Goal: Task Accomplishment & Management: Manage account settings

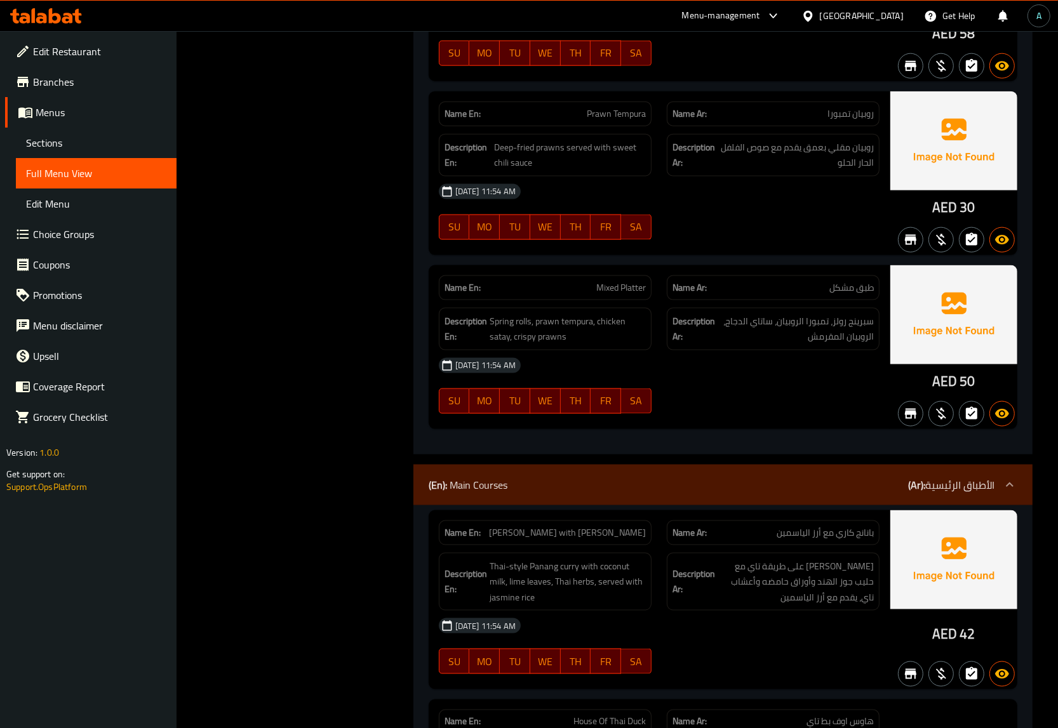
scroll to position [1643, 0]
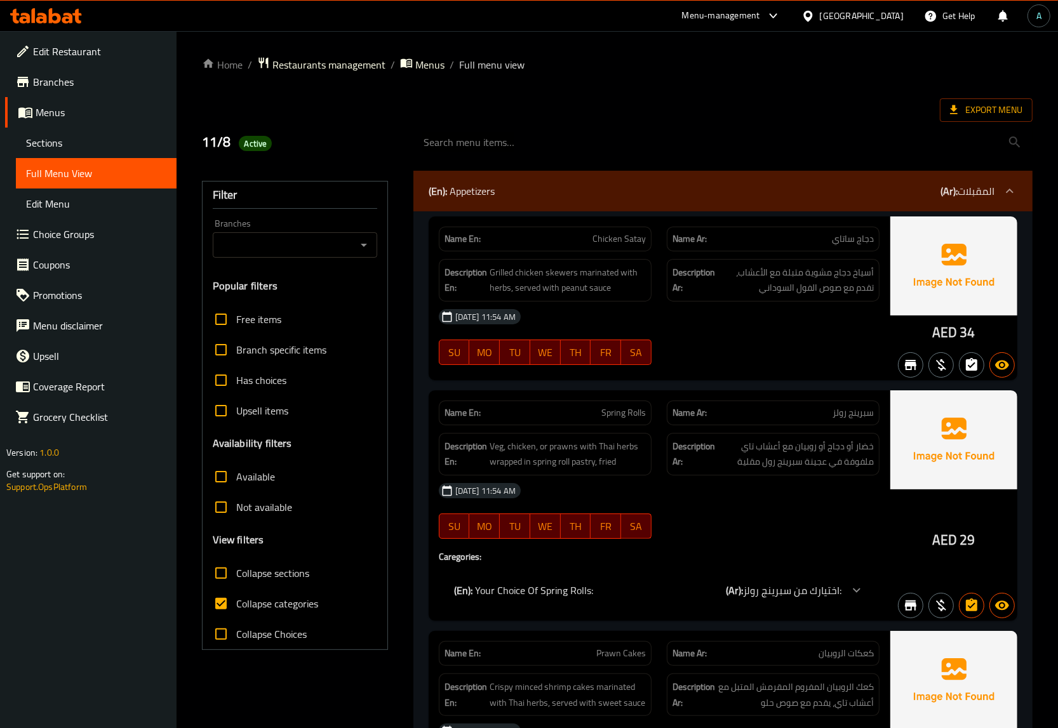
click at [272, 605] on span "Collapse categories" at bounding box center [277, 603] width 82 height 15
click at [236, 605] on input "Collapse categories" at bounding box center [221, 603] width 30 height 30
checkbox input "false"
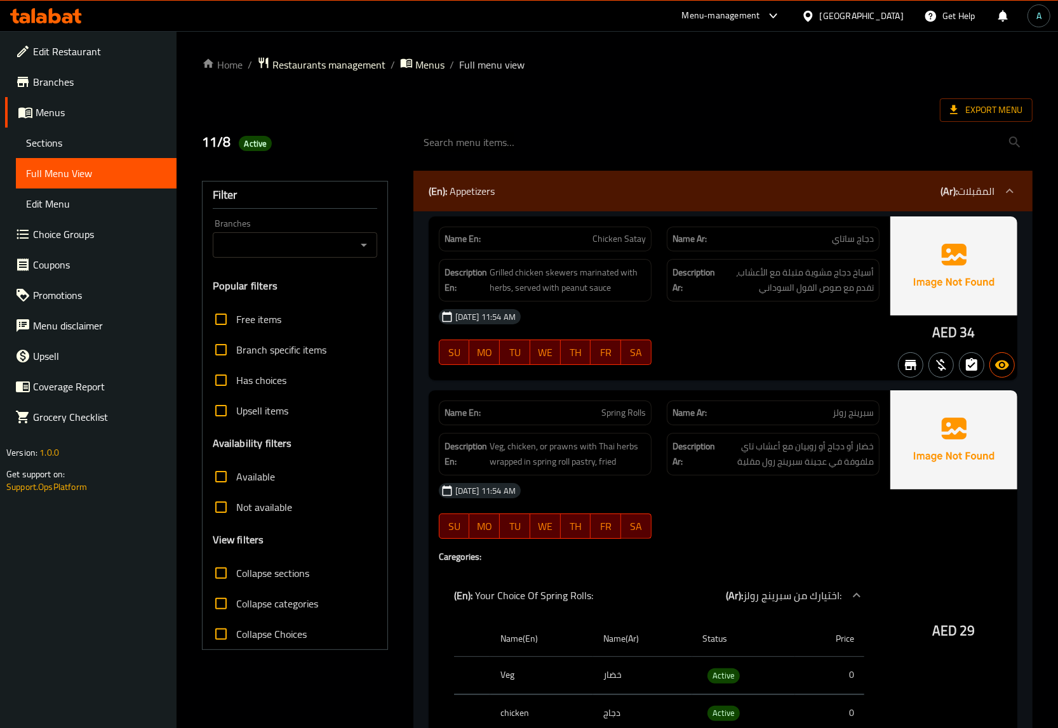
click at [984, 108] on span "Export Menu" at bounding box center [986, 110] width 72 height 16
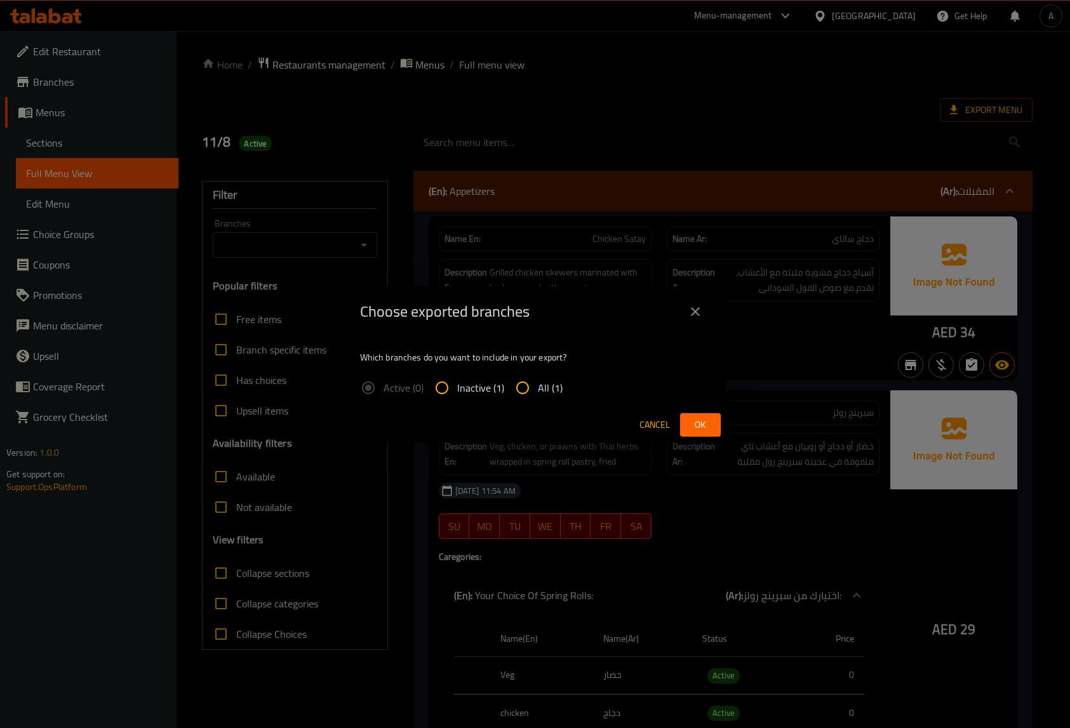
click at [544, 386] on span "All (1)" at bounding box center [550, 387] width 25 height 15
click at [538, 386] on input "All (1)" at bounding box center [522, 388] width 30 height 30
radio input "true"
click at [696, 425] on span "Ok" at bounding box center [700, 425] width 20 height 16
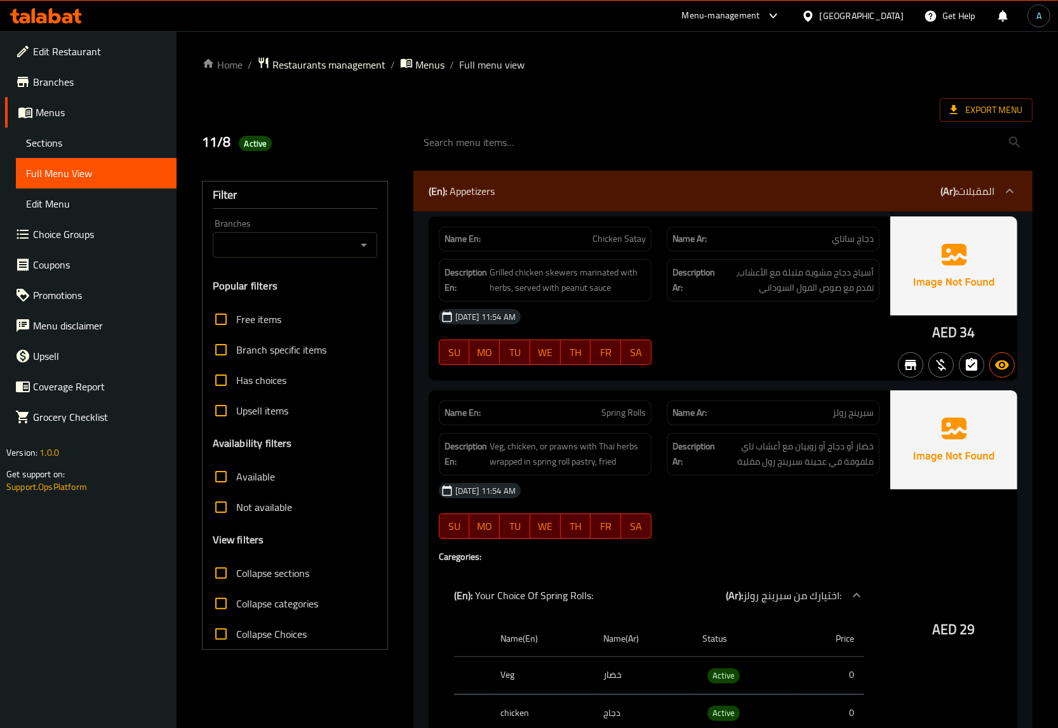
click at [72, 17] on icon at bounding box center [67, 18] width 11 height 11
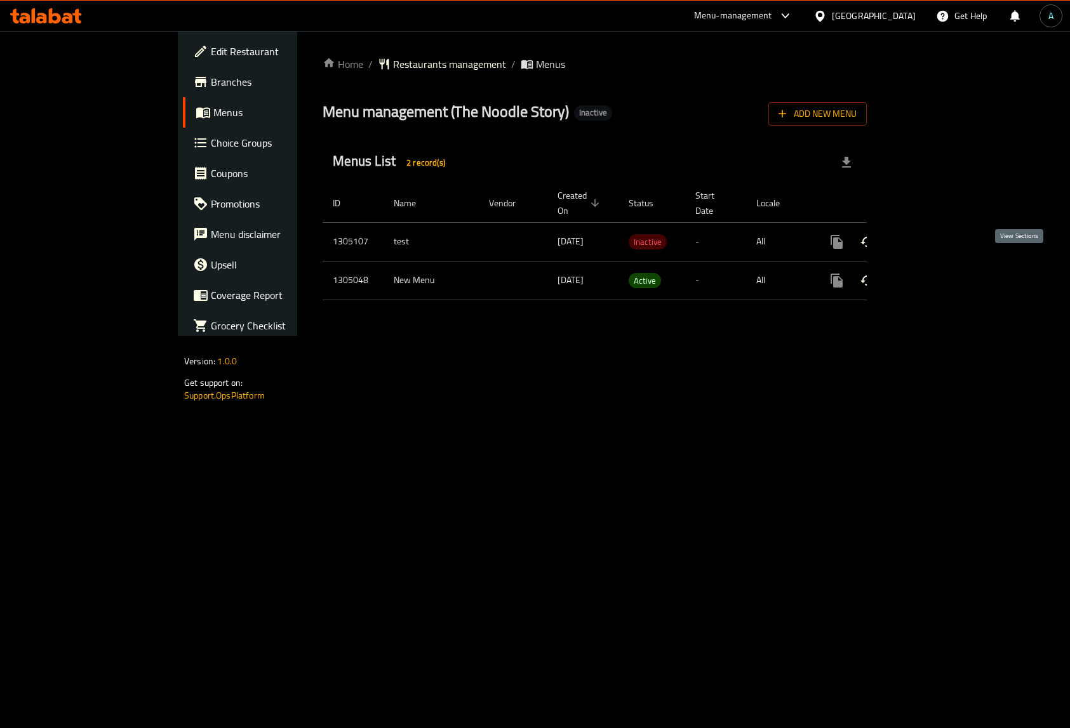
click at [936, 273] on icon "enhanced table" at bounding box center [927, 280] width 15 height 15
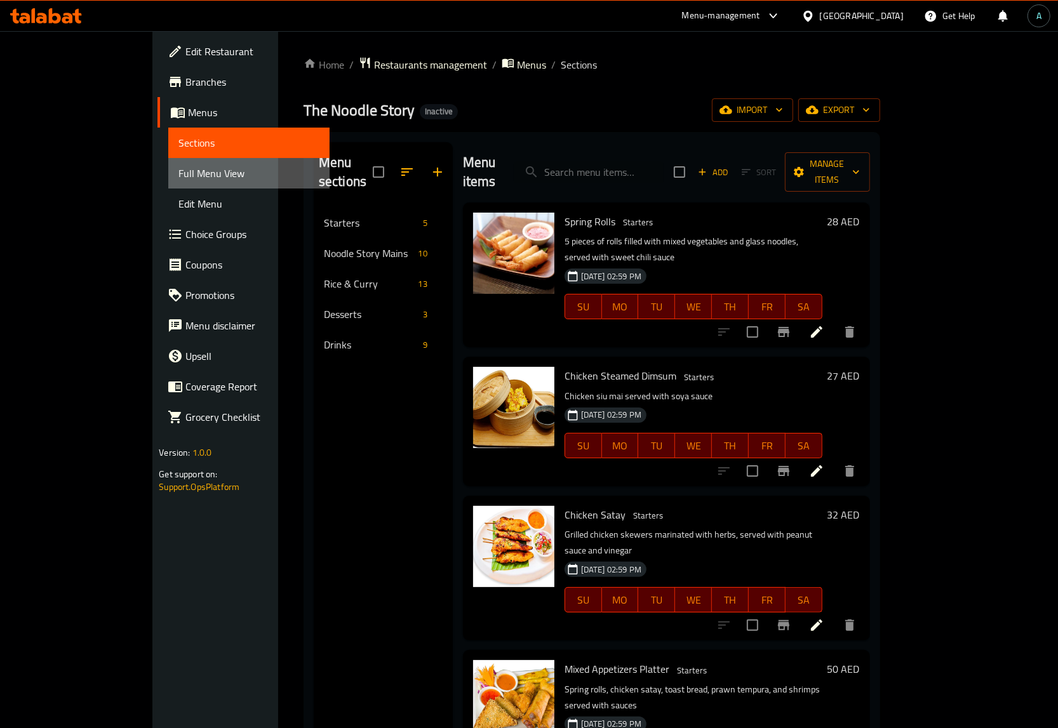
click at [178, 173] on span "Full Menu View" at bounding box center [248, 173] width 140 height 15
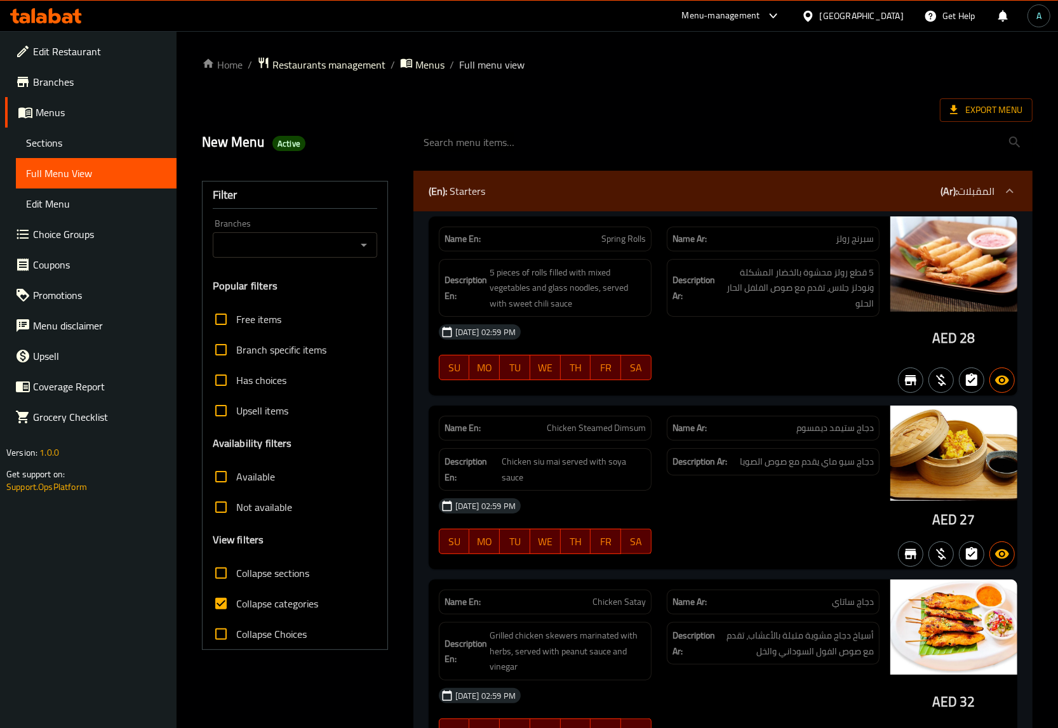
click at [253, 602] on span "Collapse categories" at bounding box center [277, 603] width 82 height 15
click at [236, 602] on input "Collapse categories" at bounding box center [221, 603] width 30 height 30
checkbox input "false"
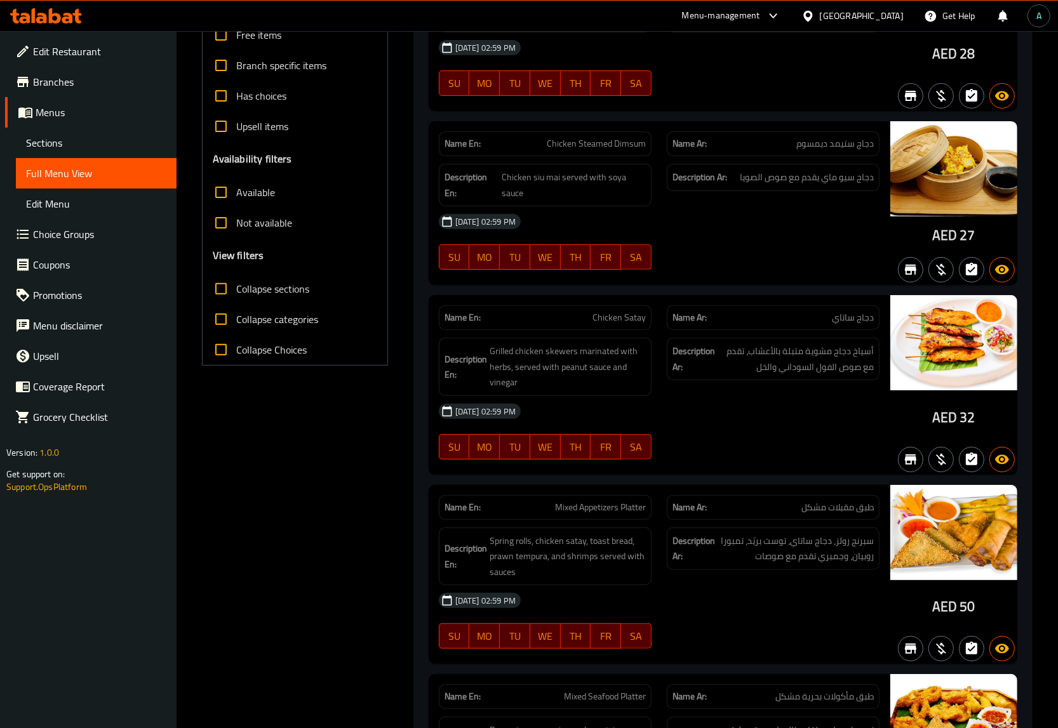
scroll to position [397, 0]
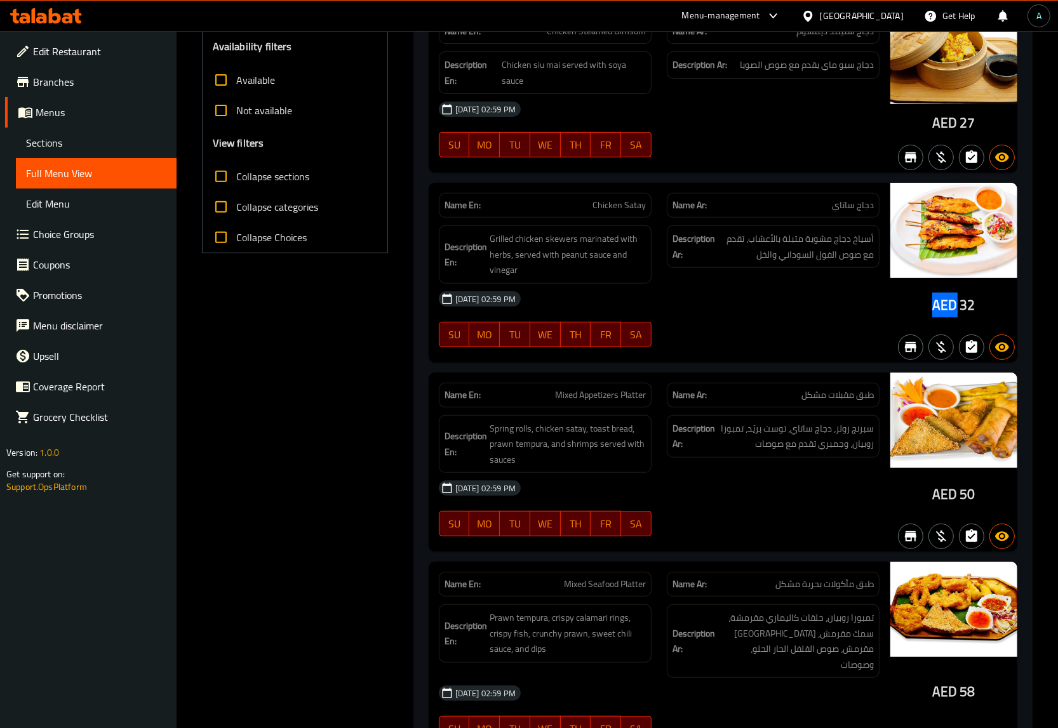
drag, startPoint x: 934, startPoint y: 299, endPoint x: 957, endPoint y: 307, distance: 24.1
click at [957, 307] on div "AED 32" at bounding box center [953, 305] width 43 height 19
copy span "AED"
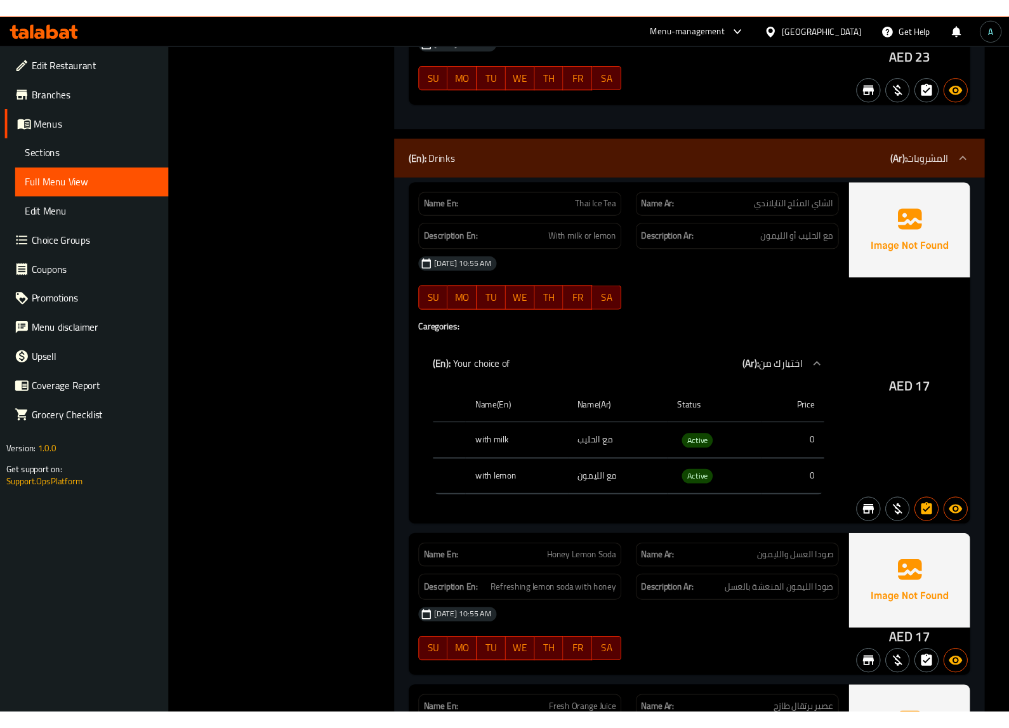
scroll to position [6953, 0]
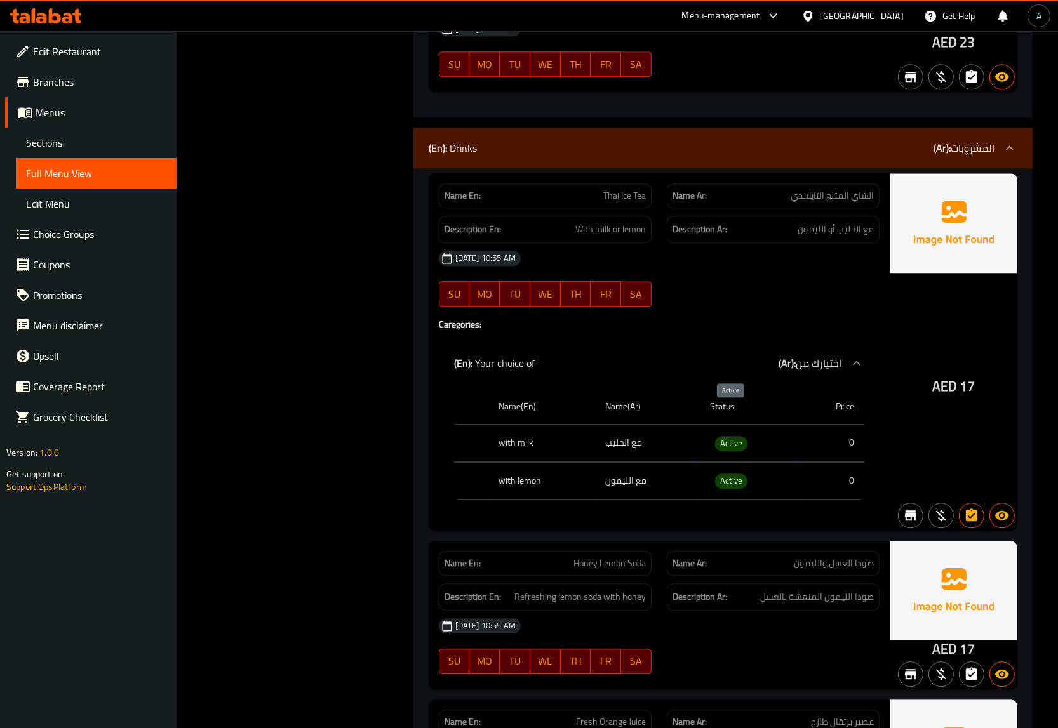
click at [725, 436] on span "Active" at bounding box center [731, 443] width 32 height 15
copy span "Active"
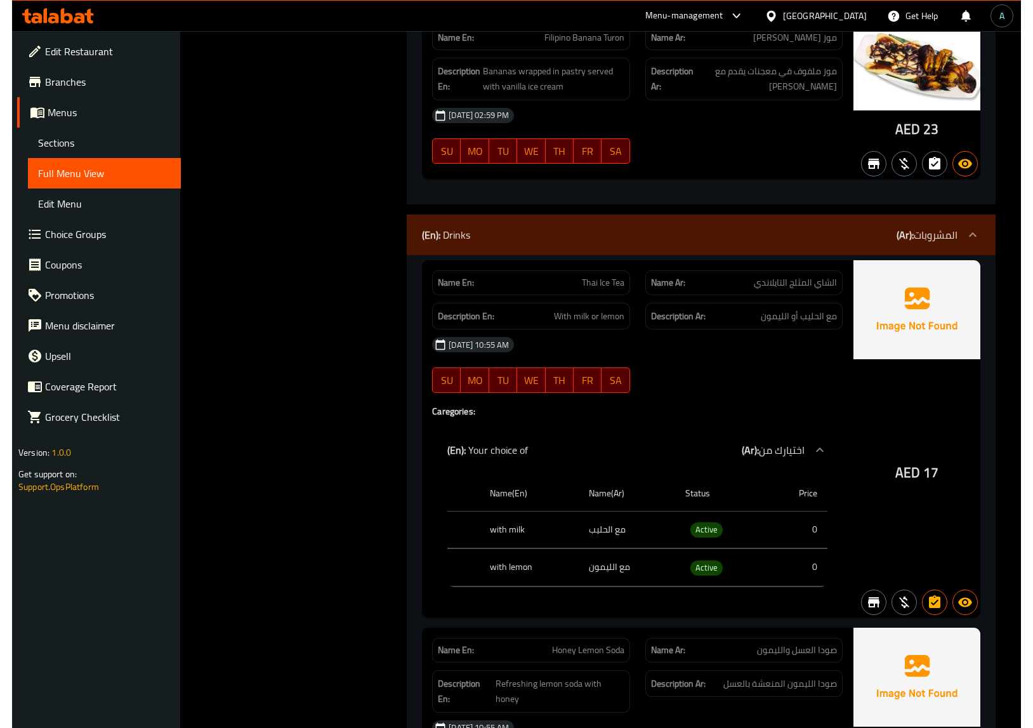
scroll to position [0, 0]
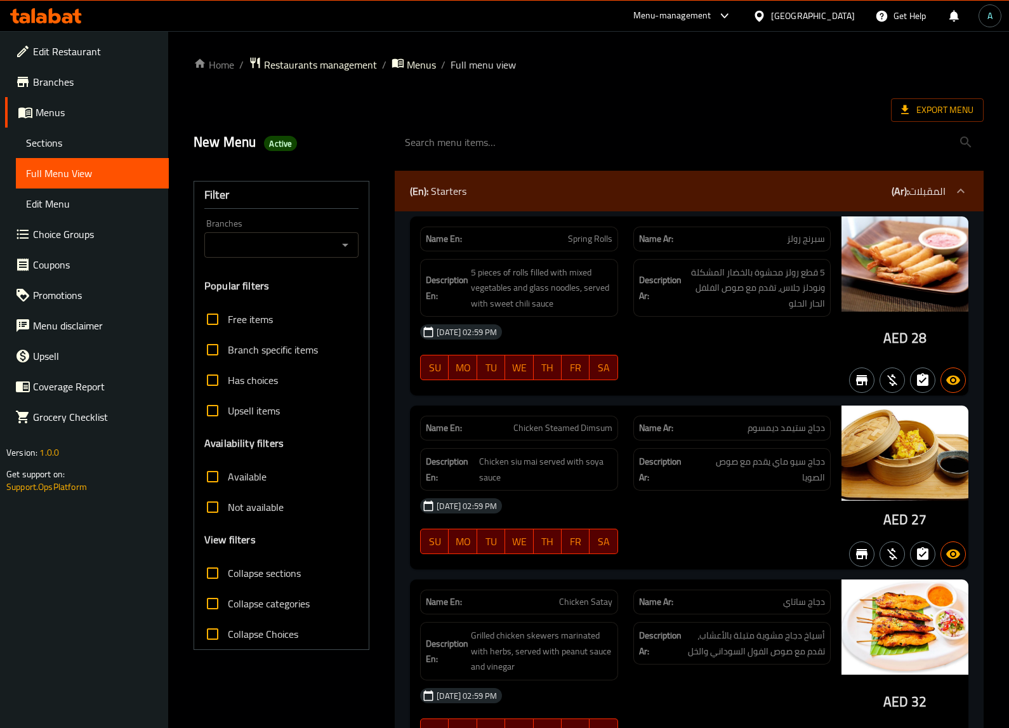
click at [402, 361] on div "Name En: Spring Rolls Name Ar: سبرنج رولز Description En: 5 pieces of rolls fil…" at bounding box center [689, 695] width 589 height 968
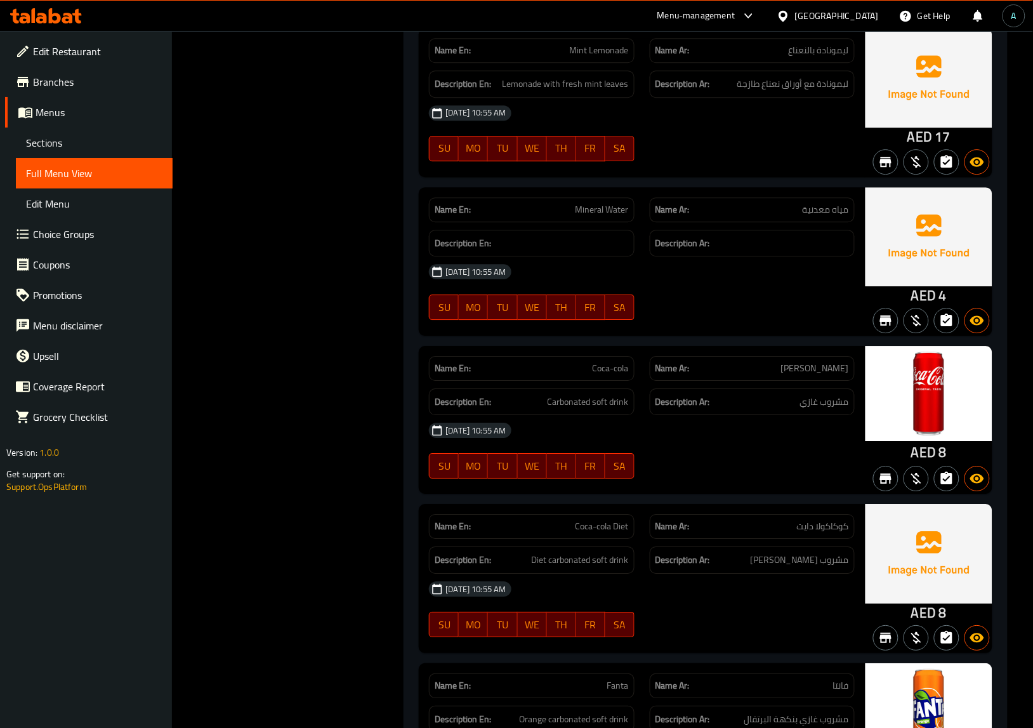
scroll to position [7855, 0]
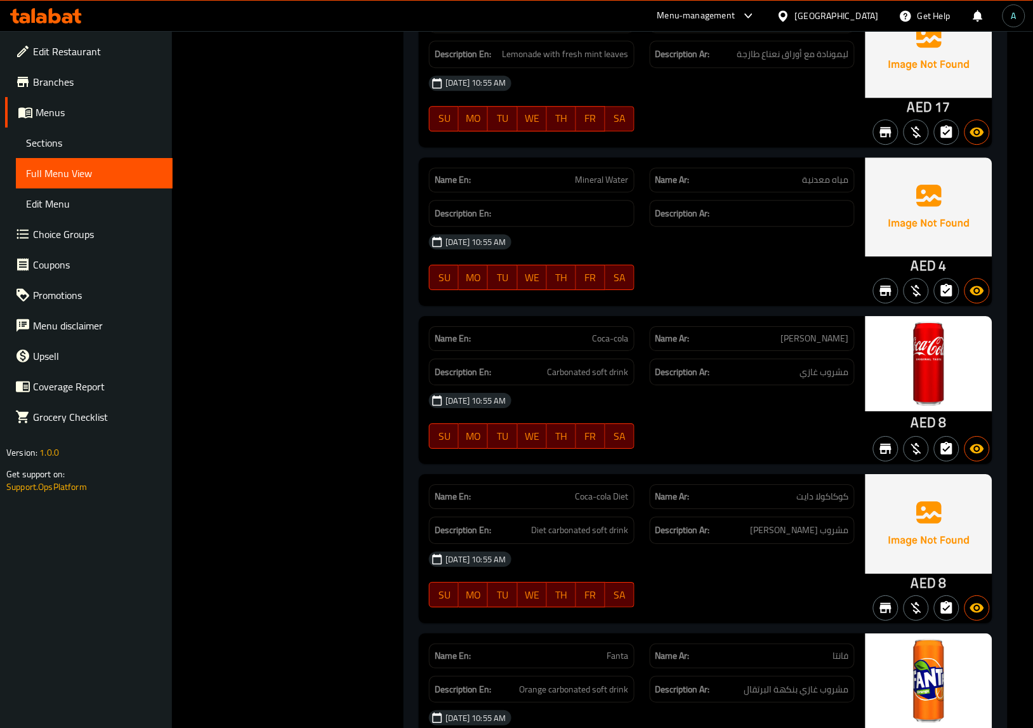
copy span "Coca-cola"
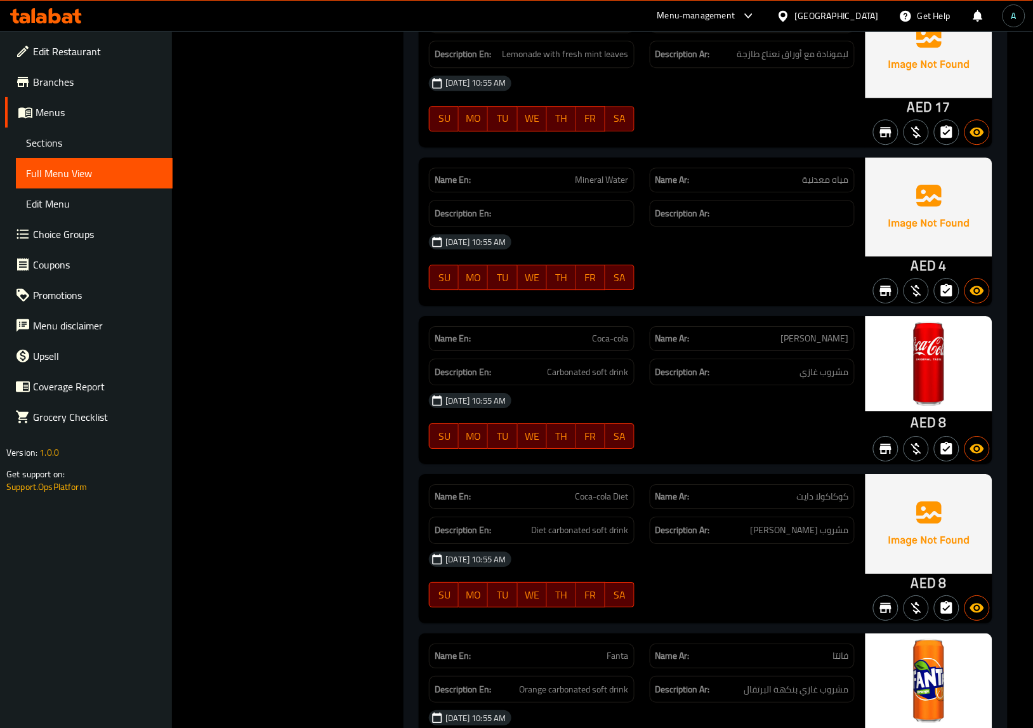
copy span "Coca-cola Diet"
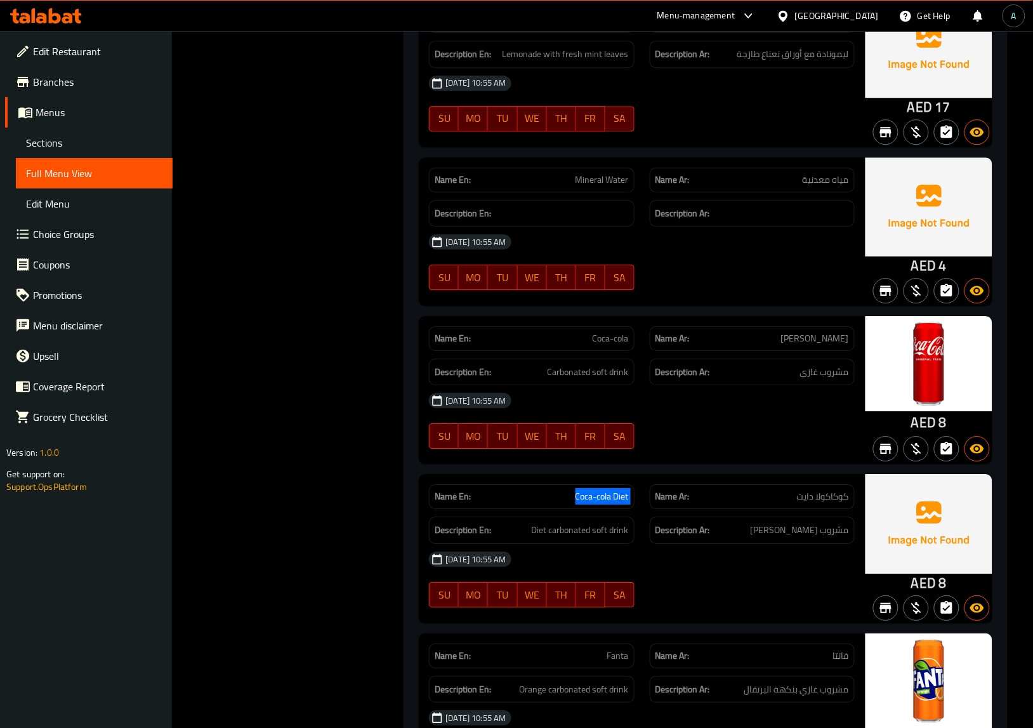
copy span "Coca-cola"
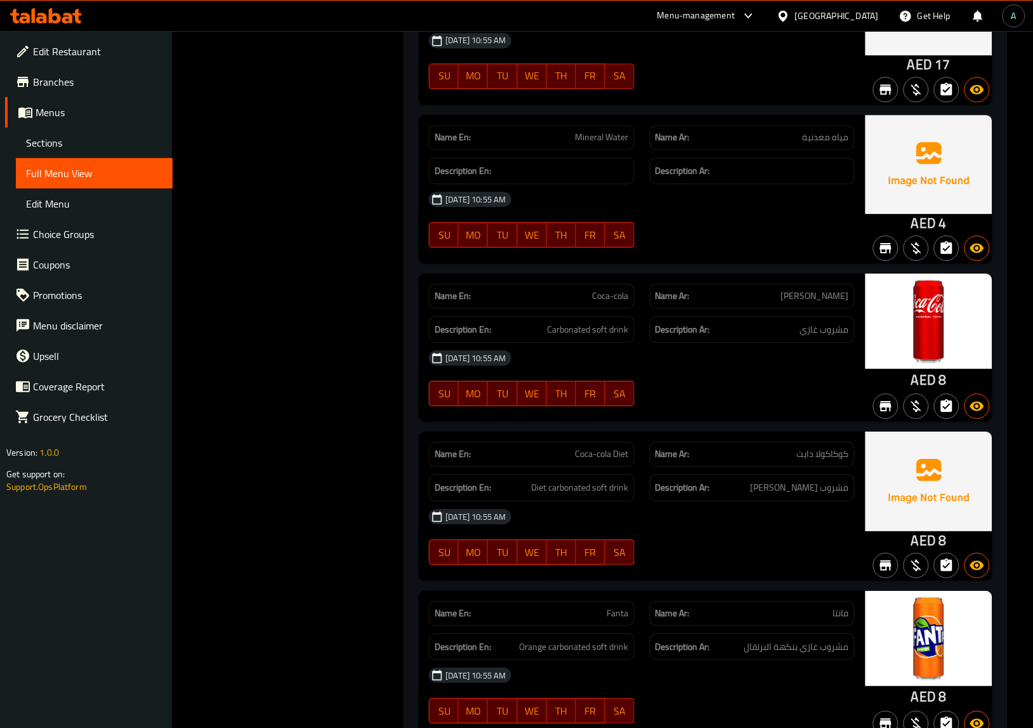
scroll to position [7935, 0]
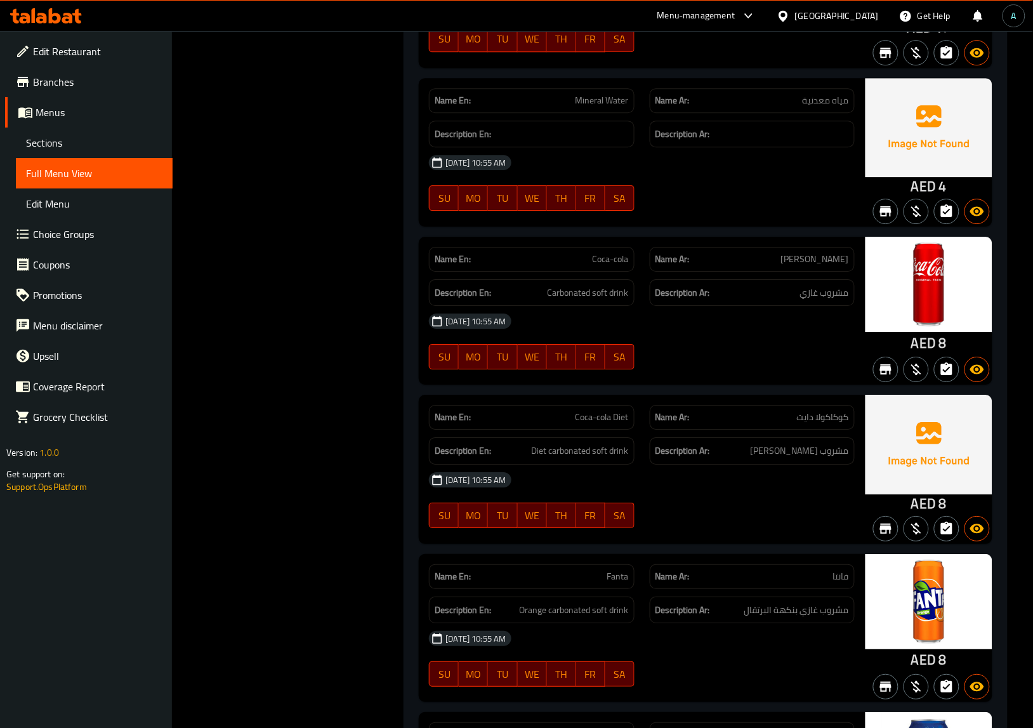
copy span "Fanta"
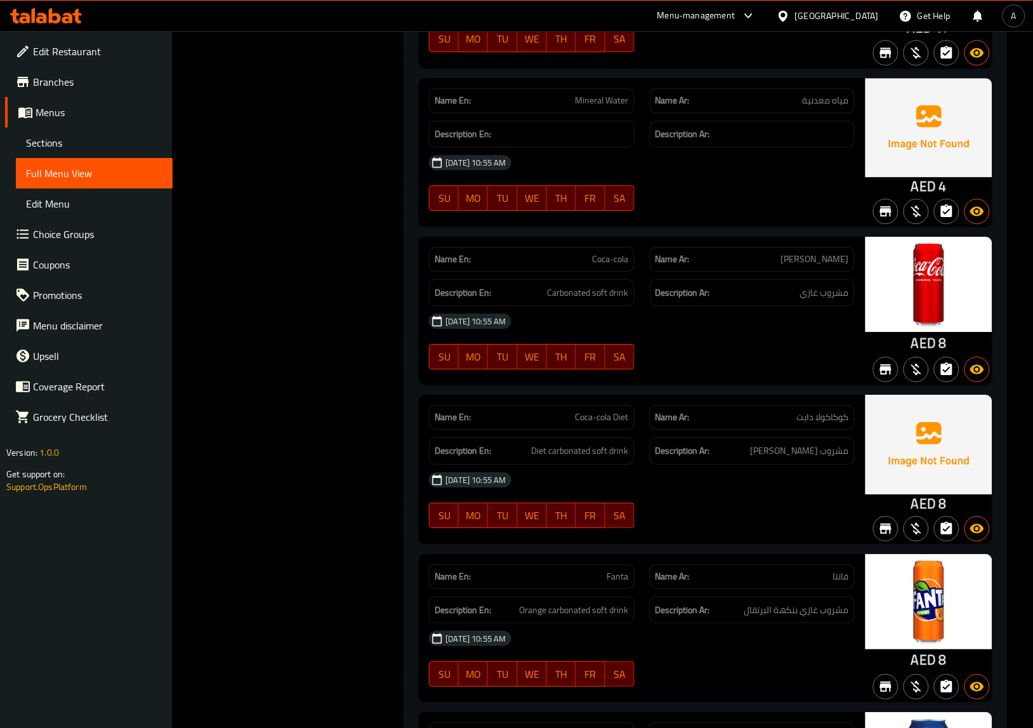
copy span "Fanta"
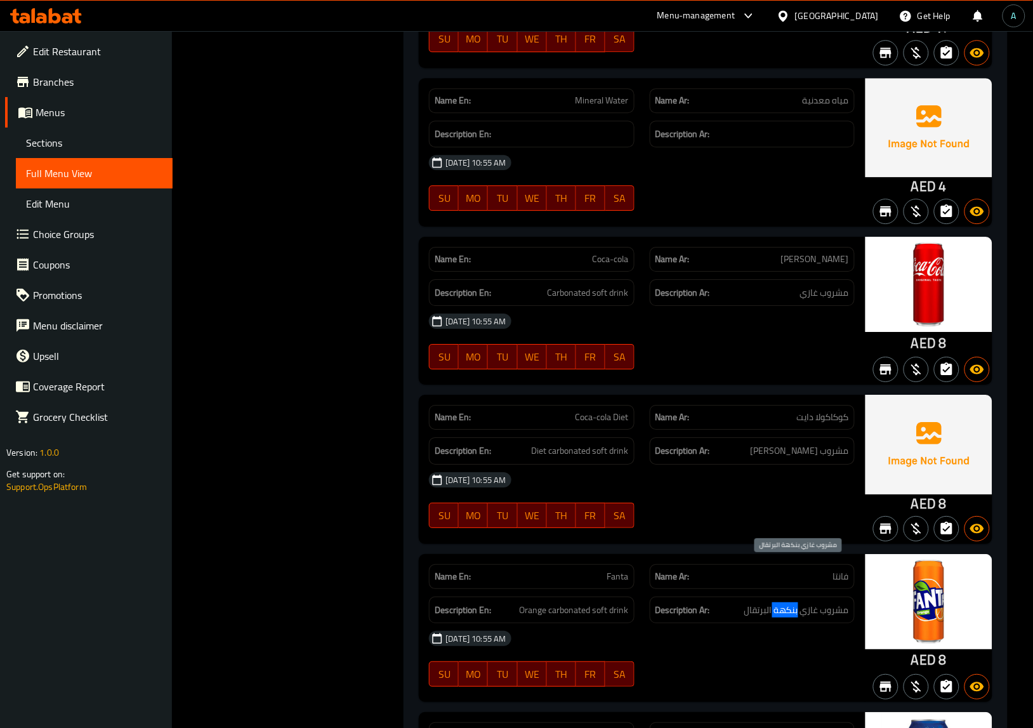
click at [787, 602] on span "مشروب غازي بنكهة البرتقال" at bounding box center [797, 610] width 105 height 16
copy div "مشروب غازي بنكهة البرتقال"
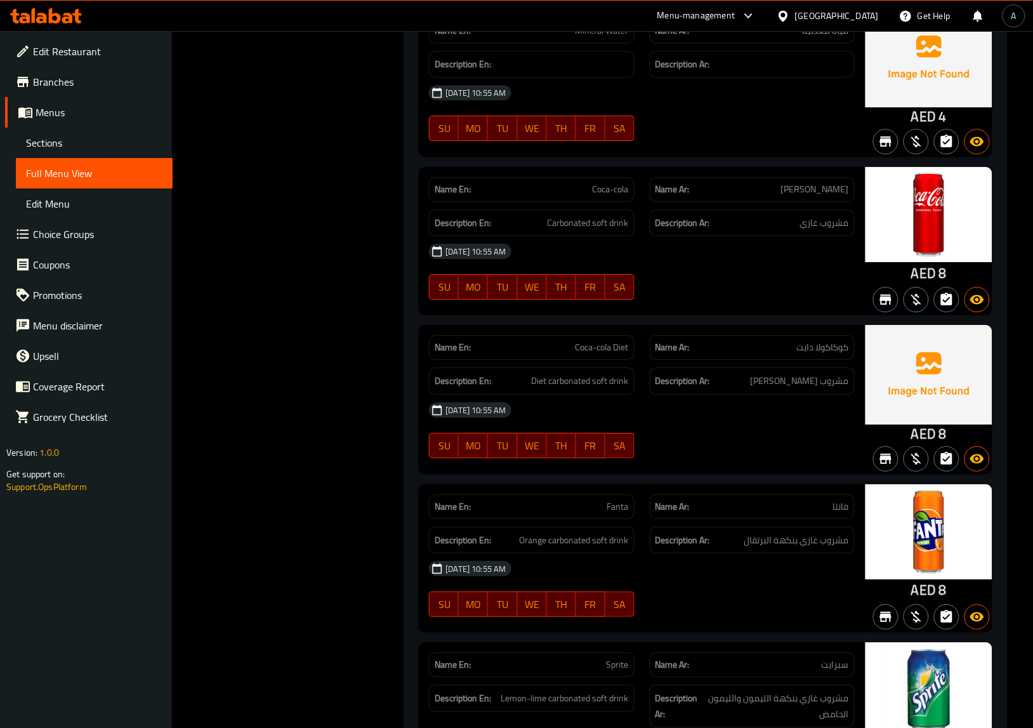
scroll to position [8092, 0]
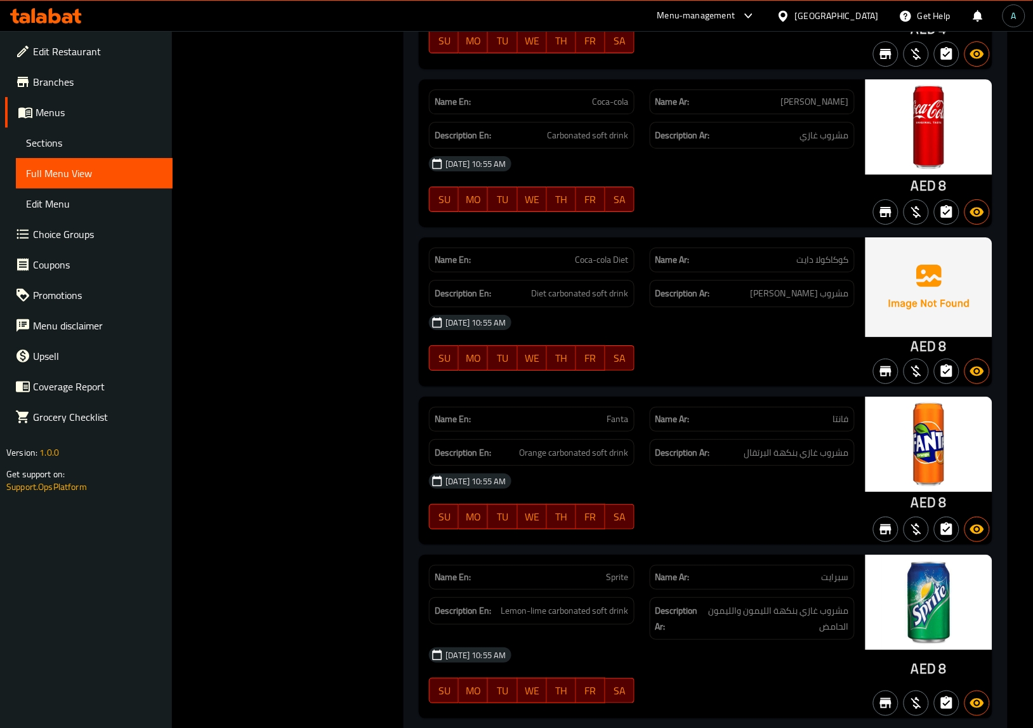
copy span "Sprite"
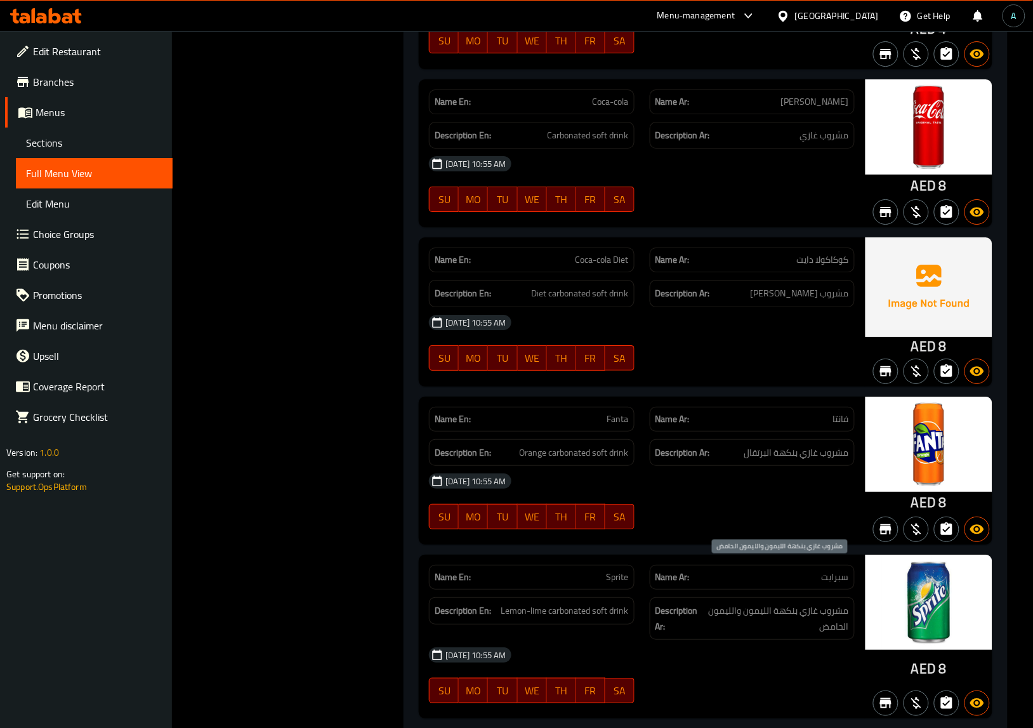
click at [822, 603] on span "مشروب غازي بنكهة الليمون والليمون الحامض" at bounding box center [776, 618] width 145 height 31
copy div "مشروب غازي بنكهة الليمون والليمون الحامض"
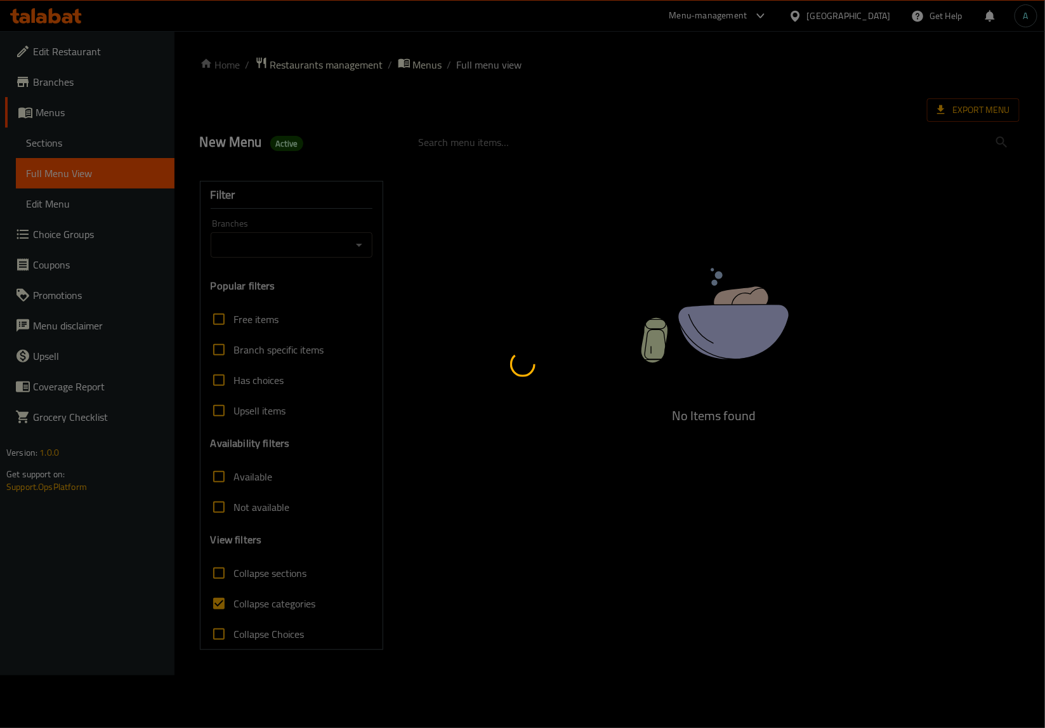
click at [86, 134] on div at bounding box center [522, 364] width 1045 height 728
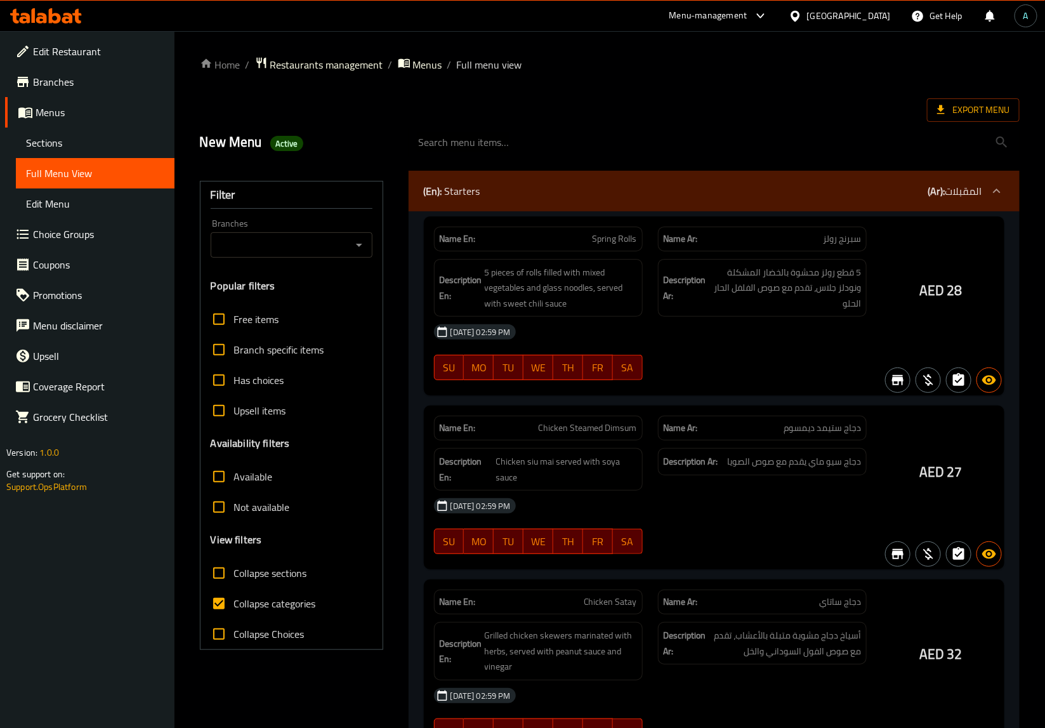
click at [84, 140] on div at bounding box center [522, 364] width 1045 height 728
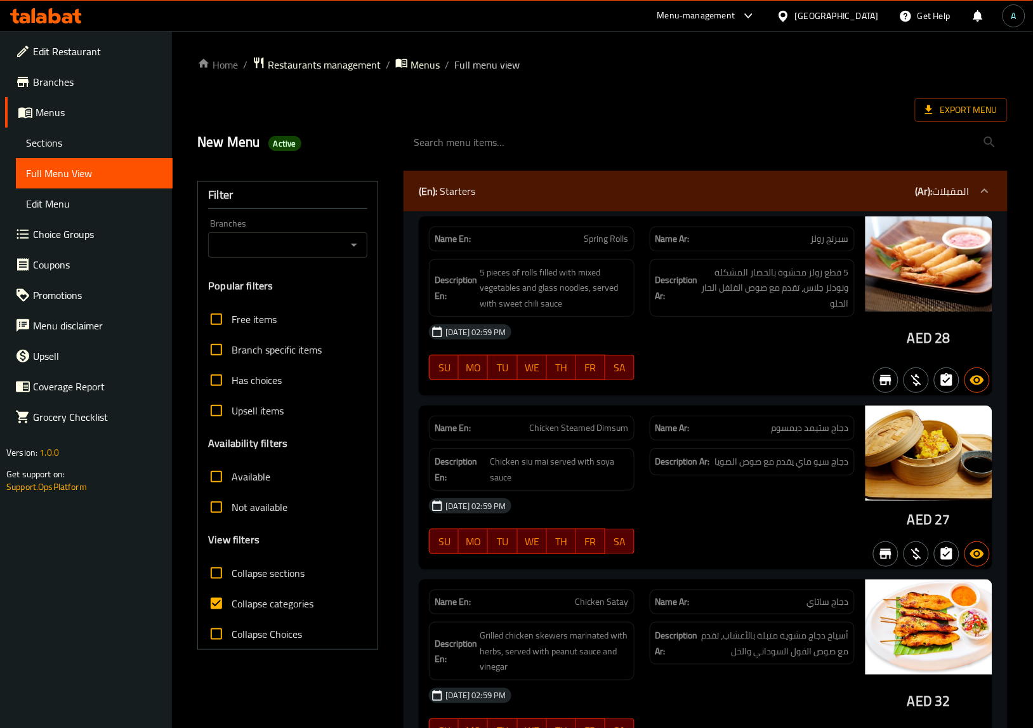
click at [84, 140] on span "Sections" at bounding box center [94, 142] width 136 height 15
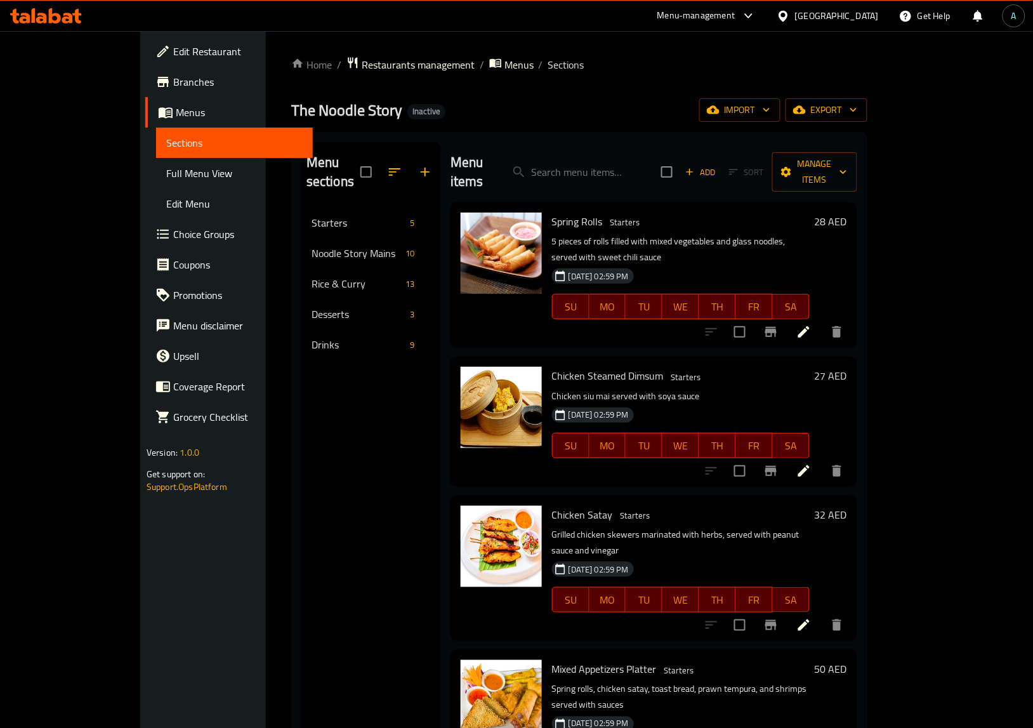
click at [166, 140] on span "Sections" at bounding box center [234, 142] width 136 height 15
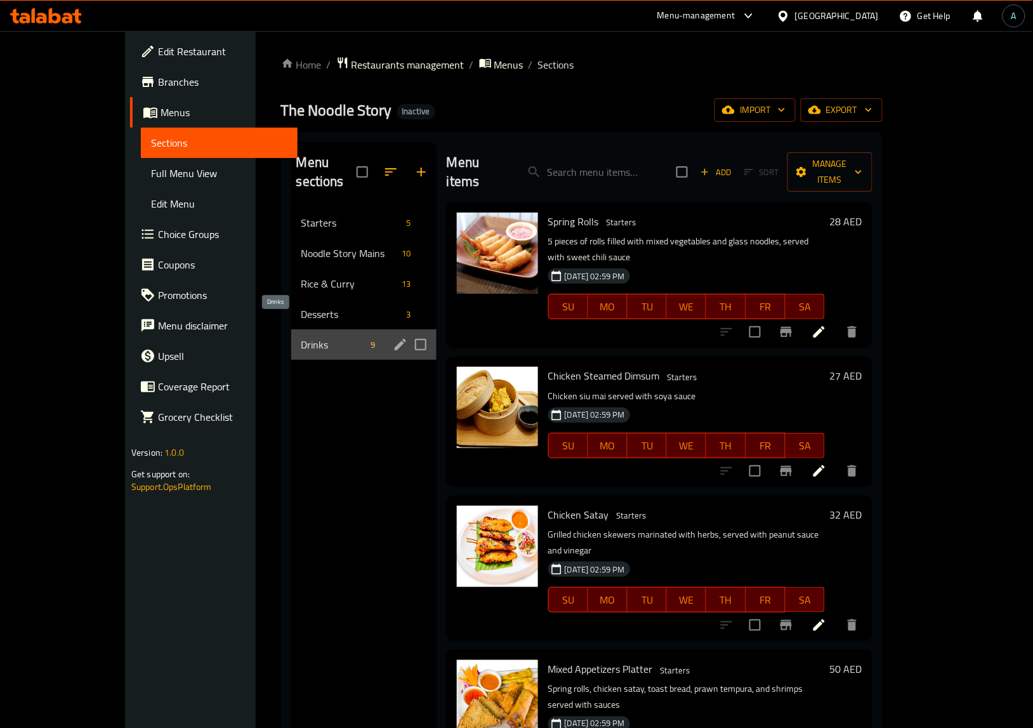
click at [302, 337] on span "Drinks" at bounding box center [334, 344] width 65 height 15
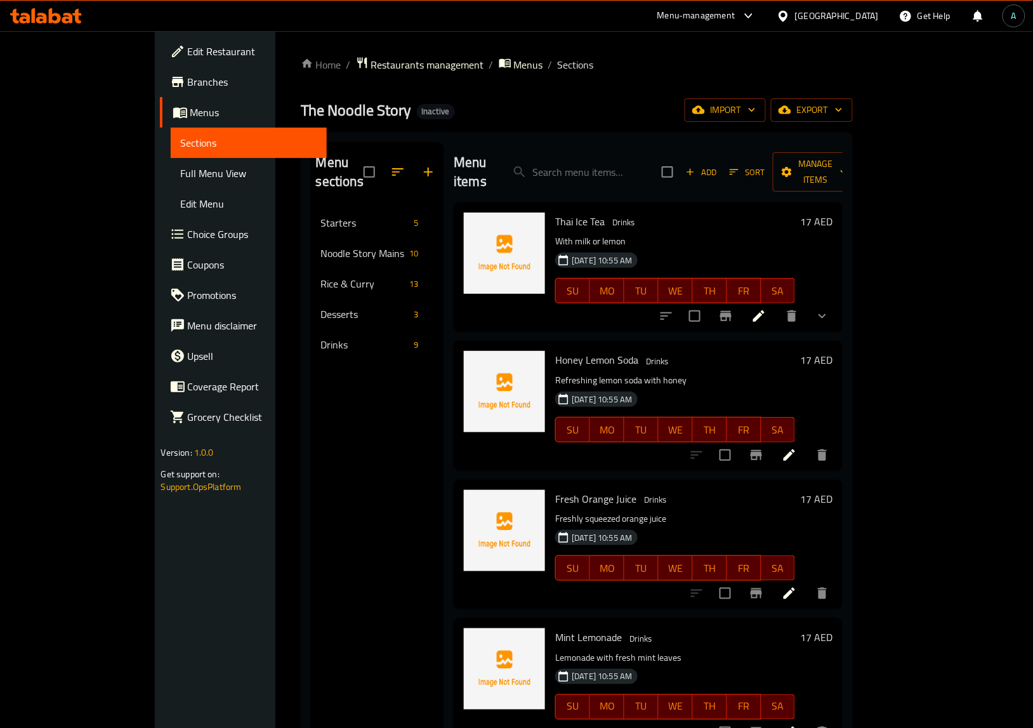
click at [390, 512] on div "Menu sections Starters 5 Noodle Story Mains 10 Rice & Curry 13 Desserts 3 Drink…" at bounding box center [377, 506] width 133 height 728
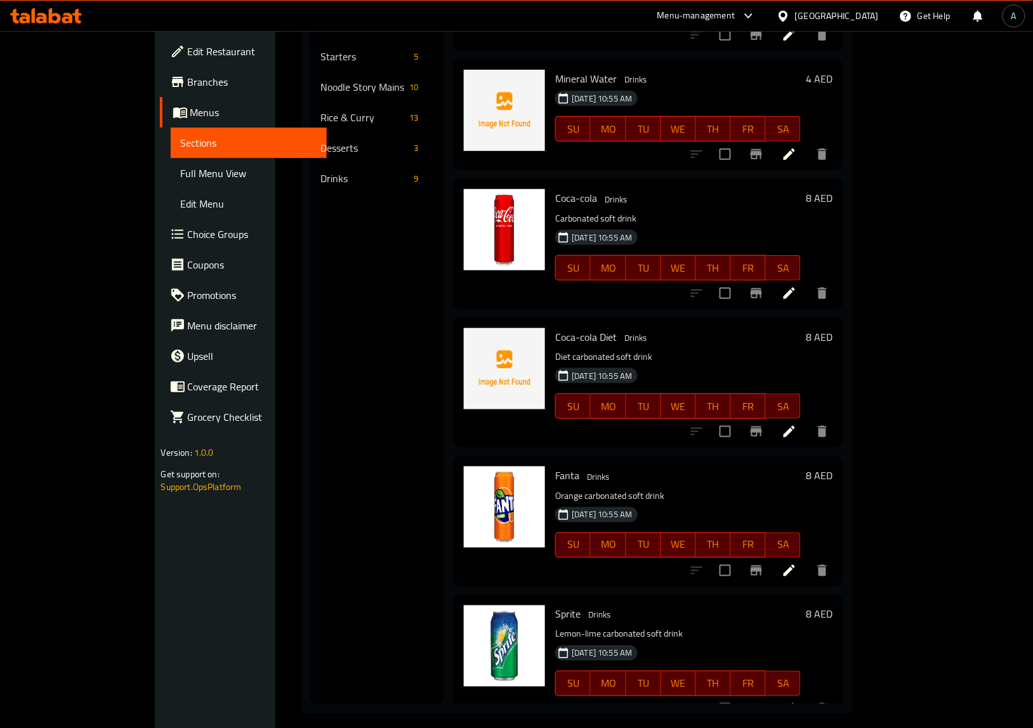
scroll to position [178, 0]
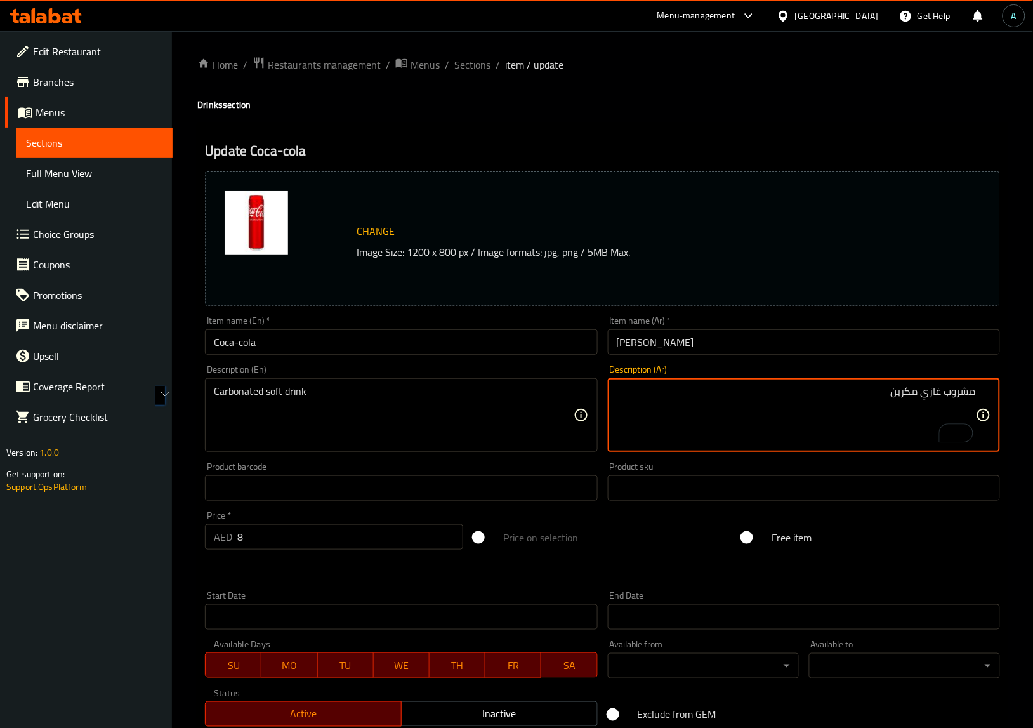
drag, startPoint x: 741, startPoint y: 392, endPoint x: 867, endPoint y: 317, distance: 146.9
click at [1033, 337] on div "Home / Restaurants management / Menus / Sections / item / update Drinks section…" at bounding box center [602, 473] width 861 height 884
type textarea "مشروب غازي مكربن"
click at [696, 354] on input "[PERSON_NAME]" at bounding box center [804, 341] width 392 height 25
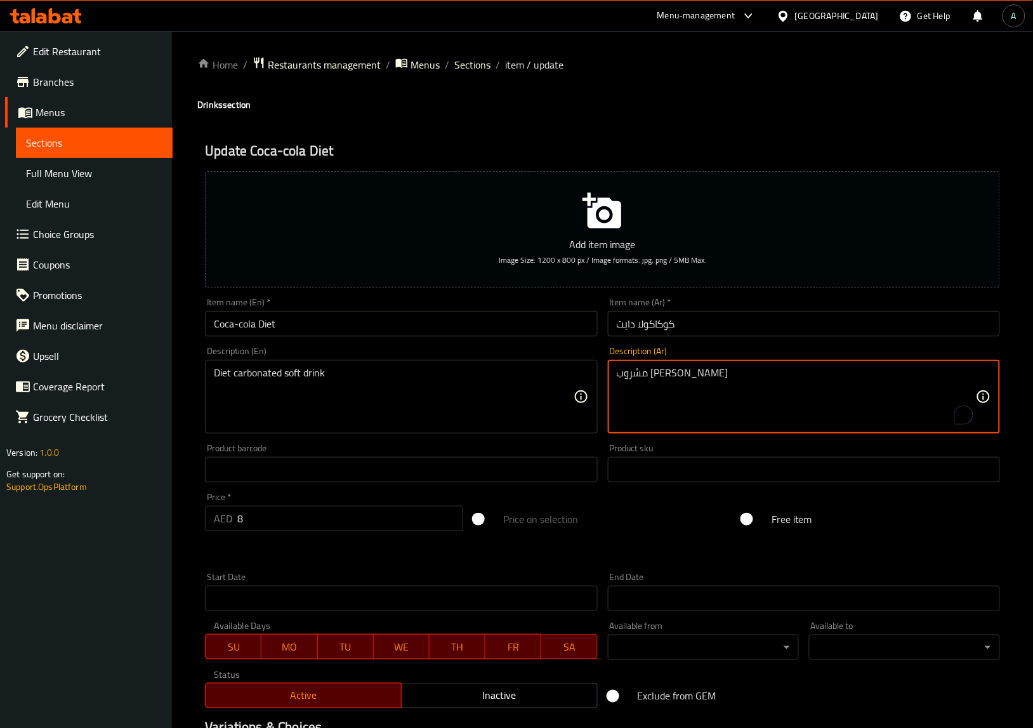
drag, startPoint x: 749, startPoint y: 391, endPoint x: 639, endPoint y: 379, distance: 110.5
paste textarea "مكربن"
type textarea "مشروب غازي مكربن دايت"
click at [677, 328] on input "كوكاكولا دايت" at bounding box center [804, 323] width 392 height 25
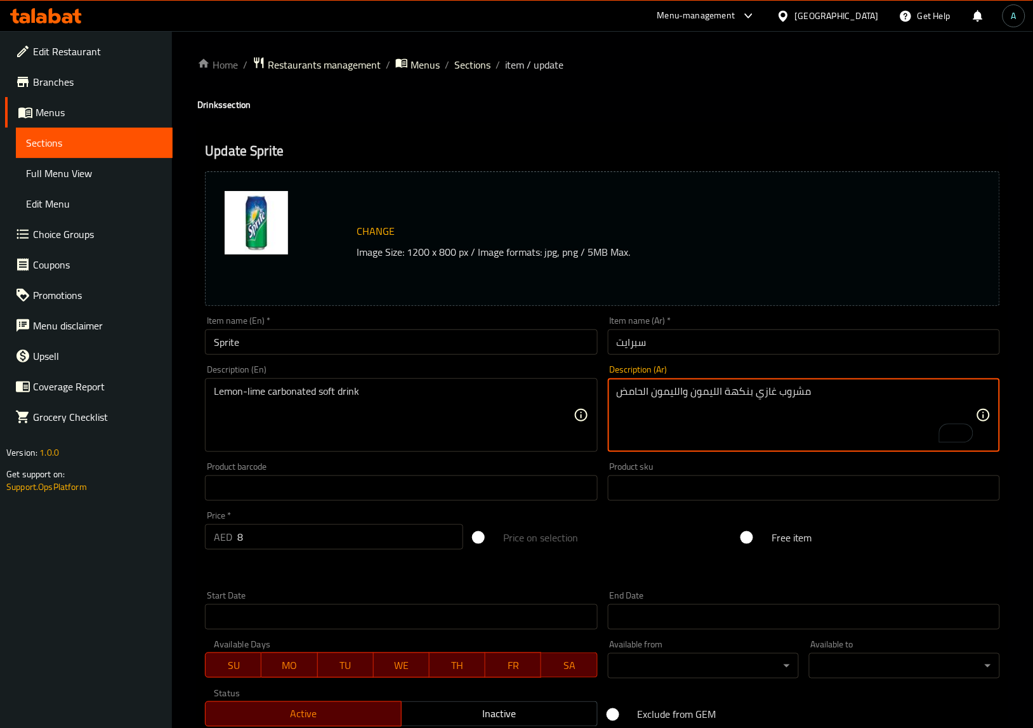
drag, startPoint x: 748, startPoint y: 394, endPoint x: 722, endPoint y: 391, distance: 25.5
click at [665, 394] on textarea "مشروب غازي بالليمون والليمون الحامض" at bounding box center [796, 415] width 359 height 60
type textarea "مشروب غازي بالليمون والحامض"
click at [438, 321] on div "Item name (En)   * Sprite Item name (En) *" at bounding box center [401, 335] width 392 height 39
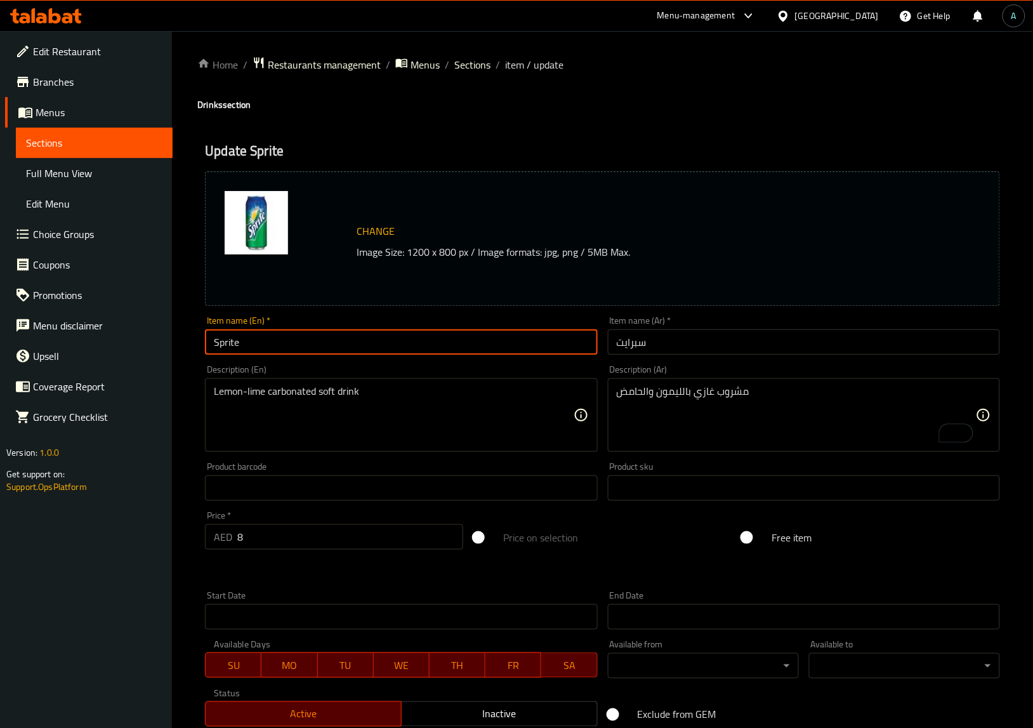
click at [438, 338] on input "Sprite" at bounding box center [401, 341] width 392 height 25
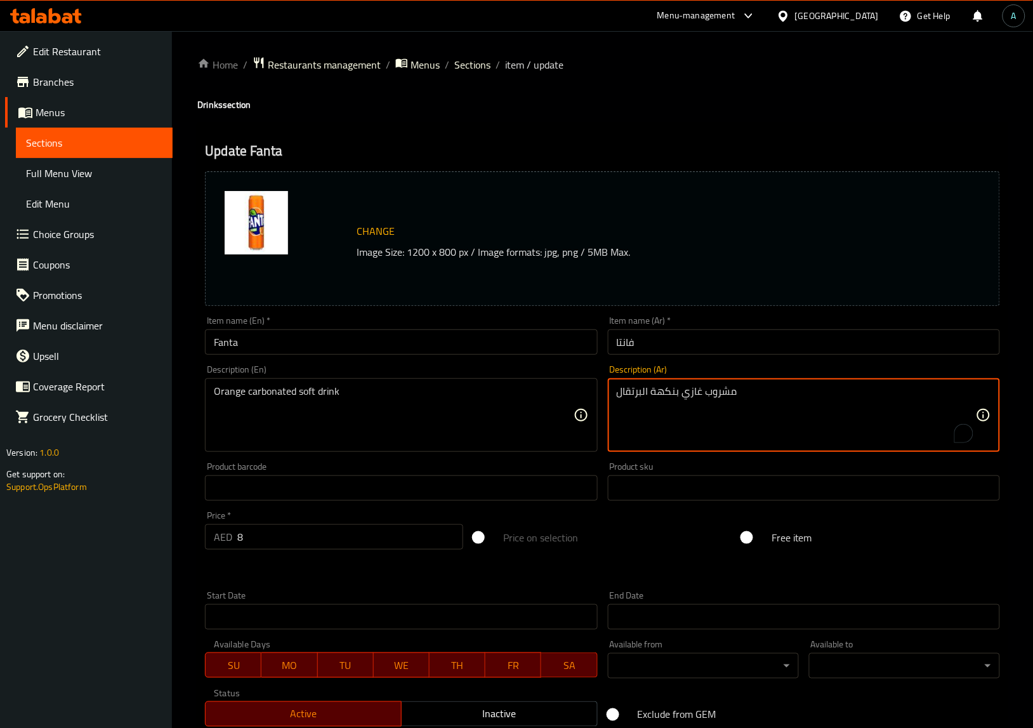
drag, startPoint x: 649, startPoint y: 394, endPoint x: 677, endPoint y: 398, distance: 28.3
type textarea "مشروب [PERSON_NAME]"
click at [679, 332] on input "فانتا" at bounding box center [804, 341] width 392 height 25
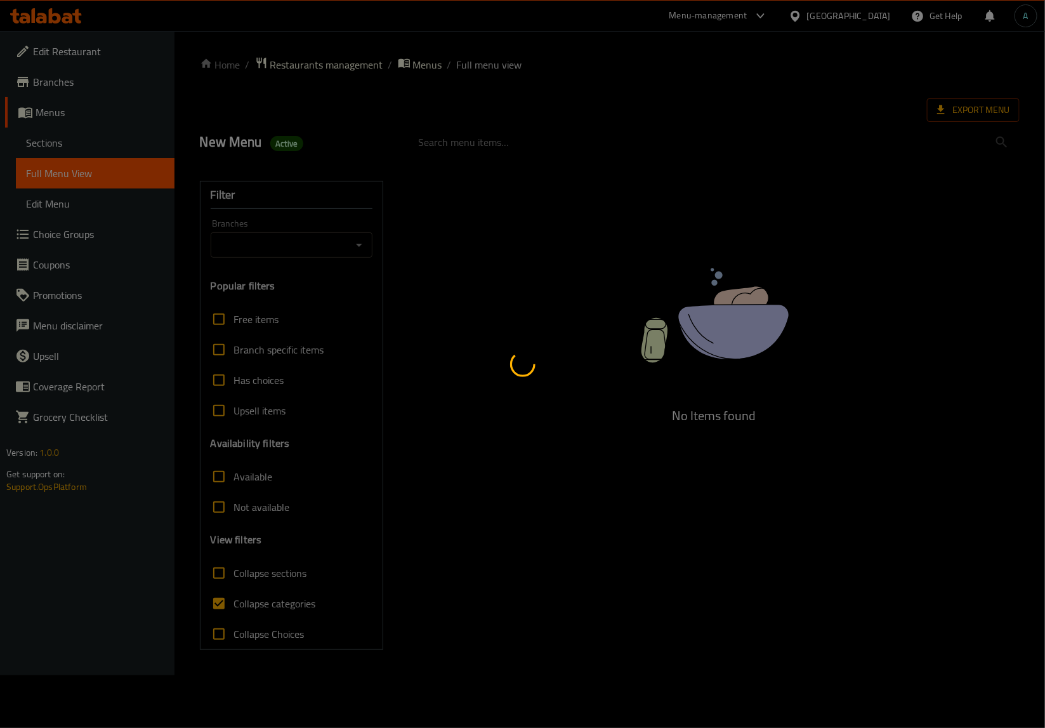
click at [227, 602] on div at bounding box center [522, 364] width 1045 height 728
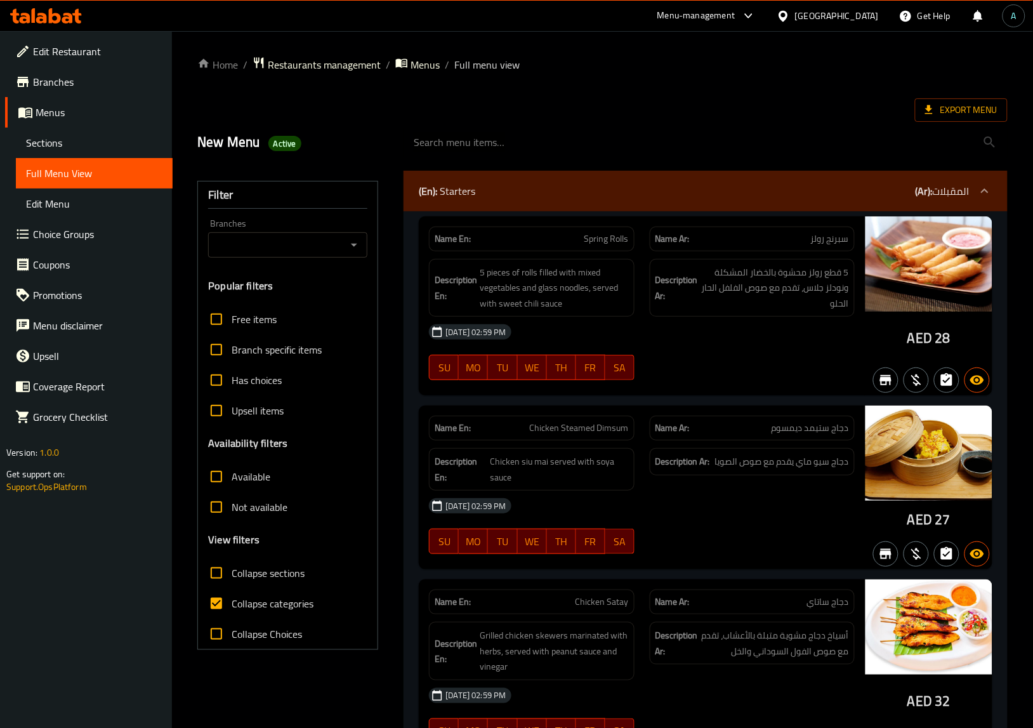
click at [238, 607] on span "Collapse categories" at bounding box center [273, 603] width 82 height 15
click at [232, 607] on input "Collapse categories" at bounding box center [216, 603] width 30 height 30
checkbox input "false"
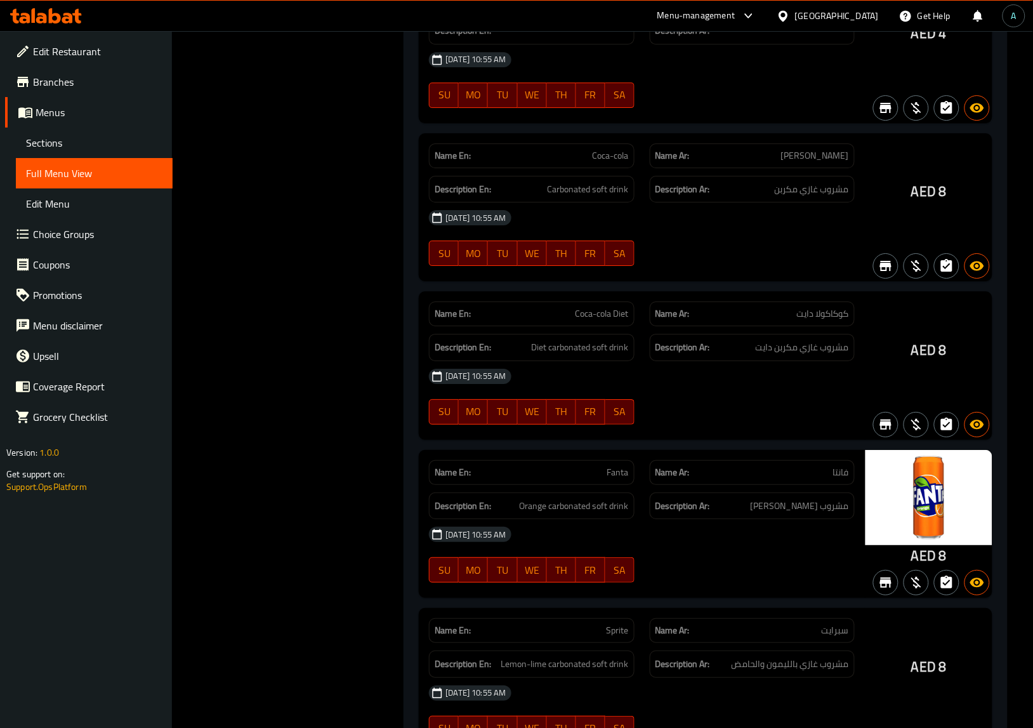
scroll to position [7998, 0]
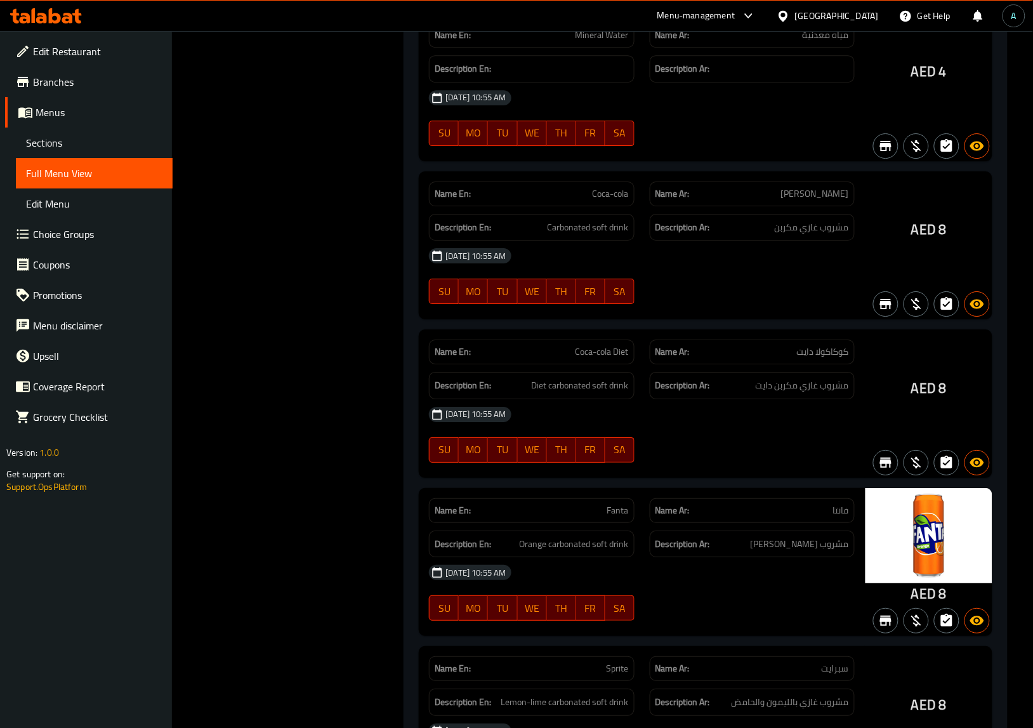
copy span "Fanta"
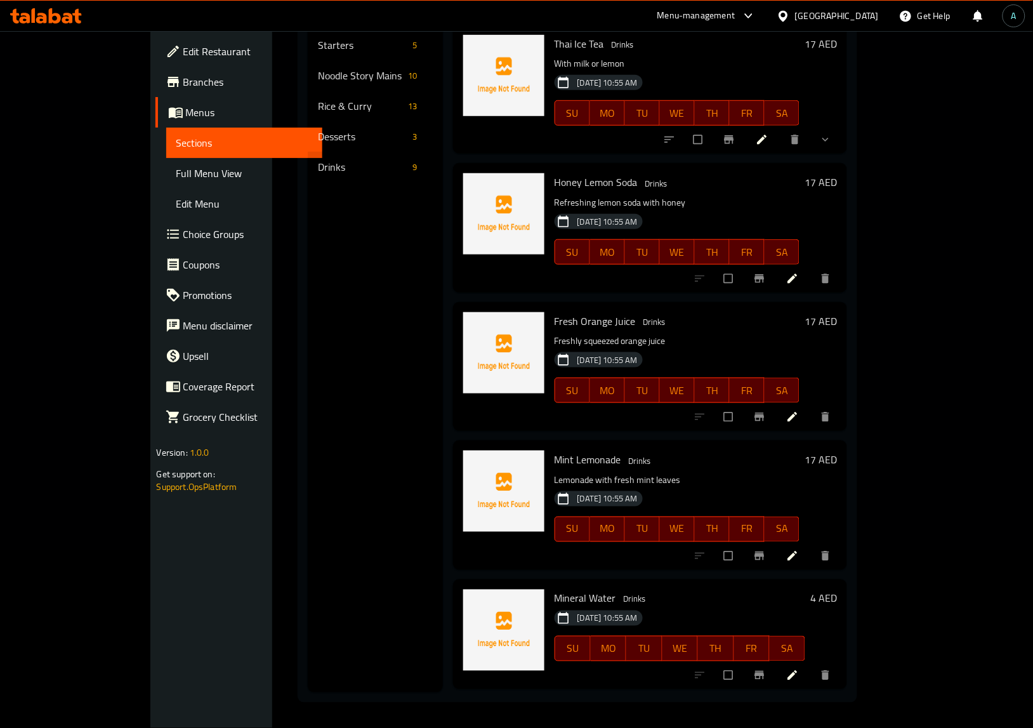
scroll to position [531, 0]
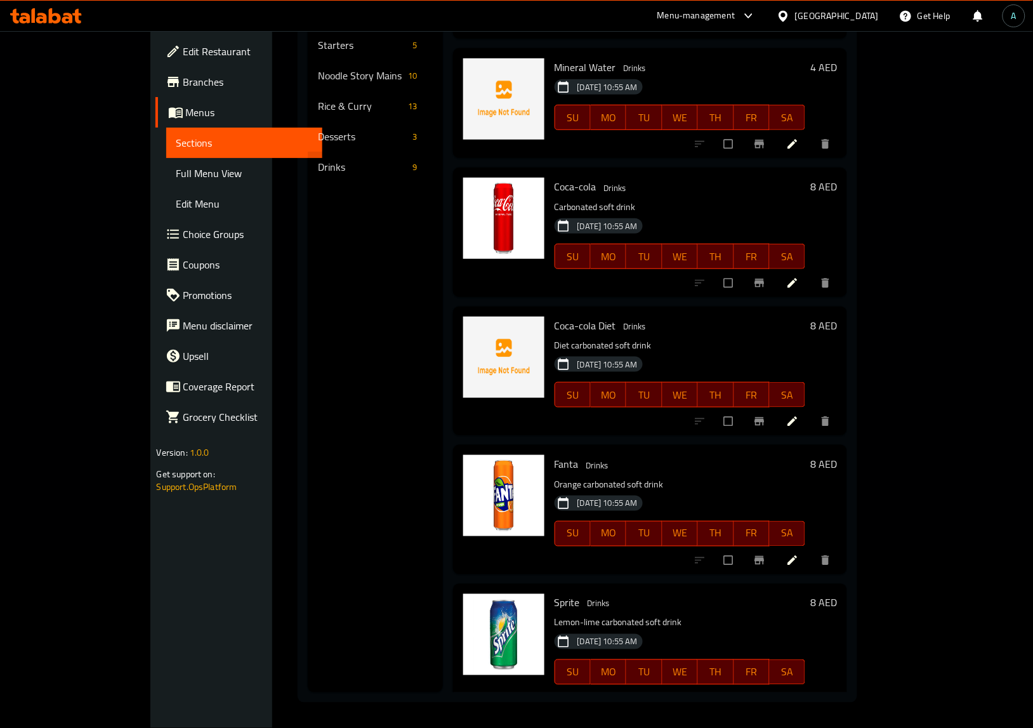
click at [799, 554] on icon at bounding box center [792, 560] width 13 height 13
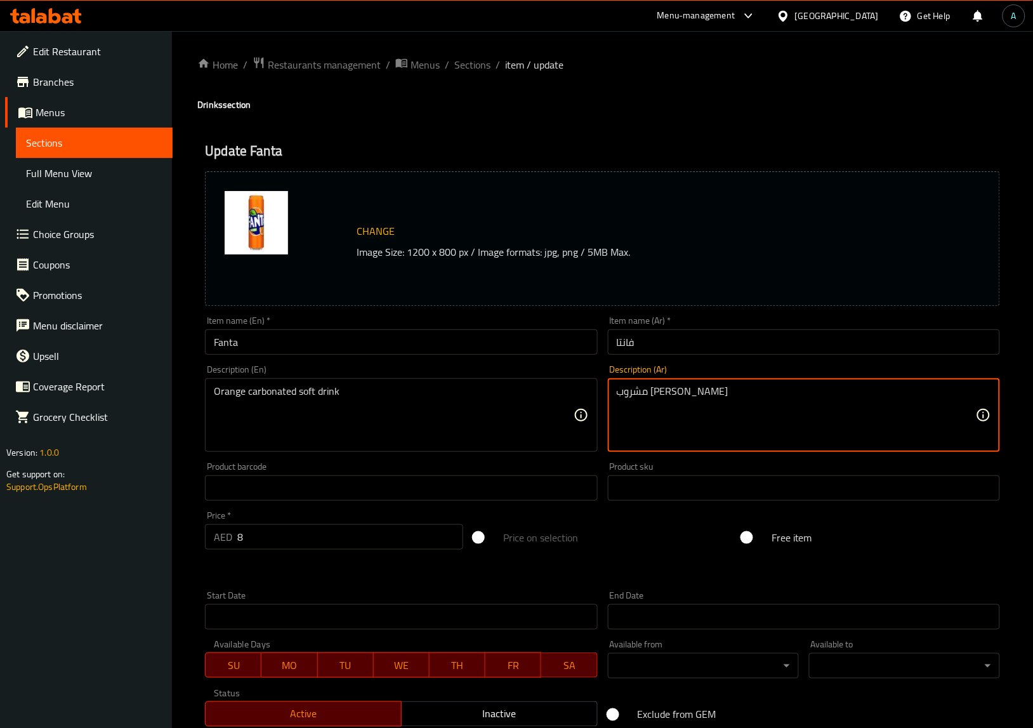
drag, startPoint x: 656, startPoint y: 392, endPoint x: 679, endPoint y: 569, distance: 178.7
type textarea "مشروب غازي مكربن بالبرتقال"
click at [712, 350] on input "فانتا" at bounding box center [804, 341] width 392 height 25
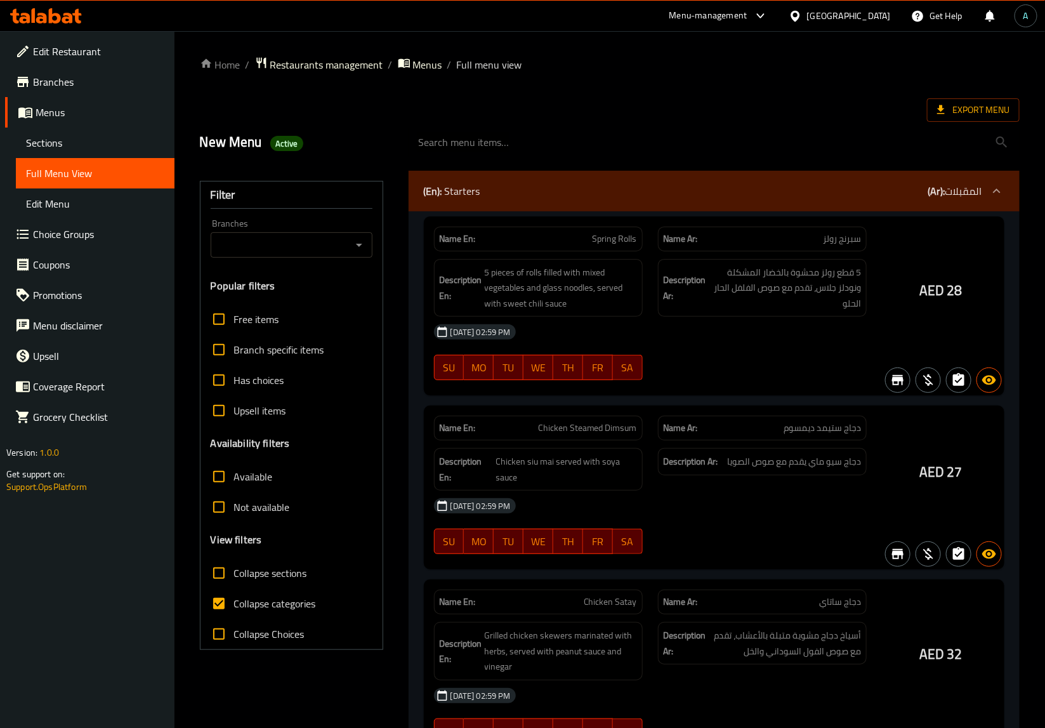
click at [252, 614] on label "Collapse categories" at bounding box center [260, 603] width 112 height 30
click at [234, 614] on input "Collapse categories" at bounding box center [219, 603] width 30 height 30
checkbox input "false"
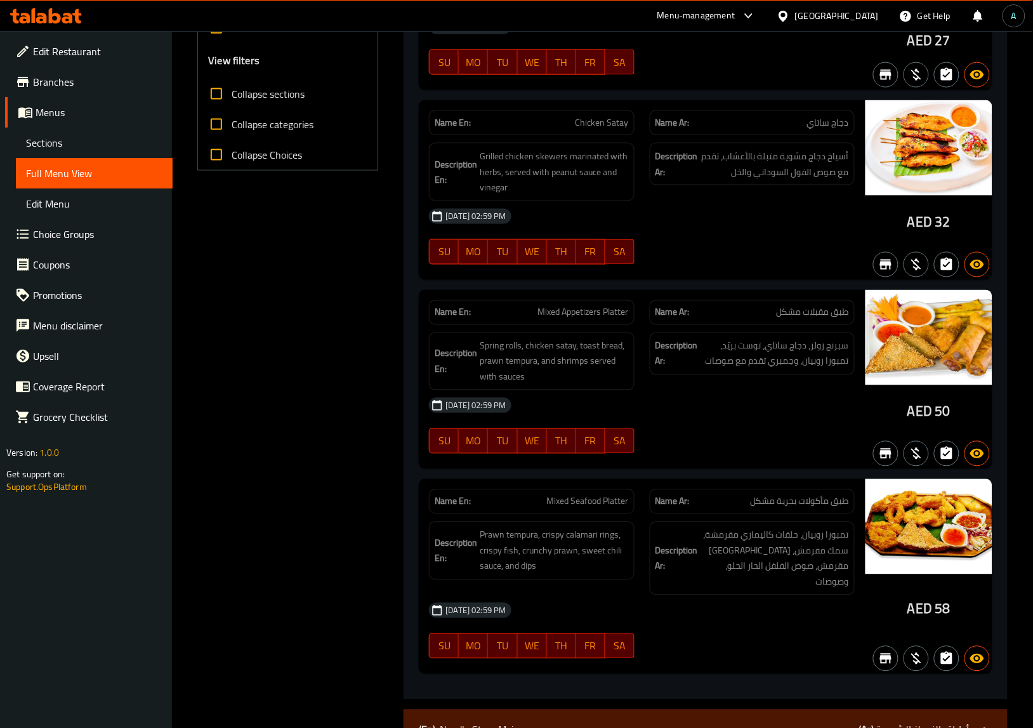
scroll to position [8077, 0]
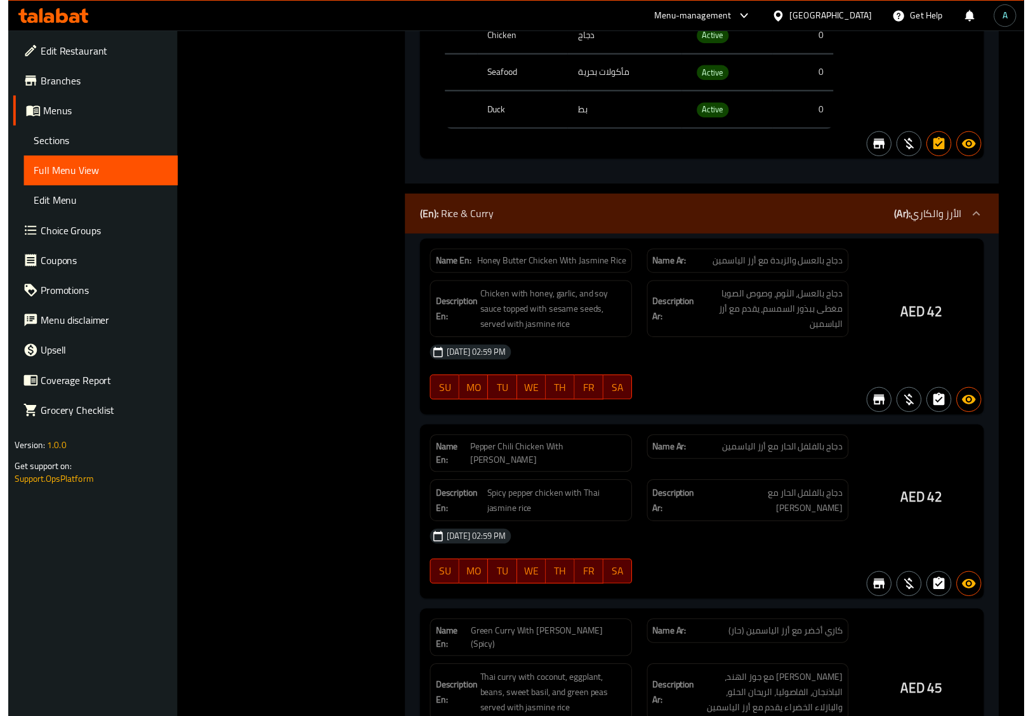
scroll to position [0, 0]
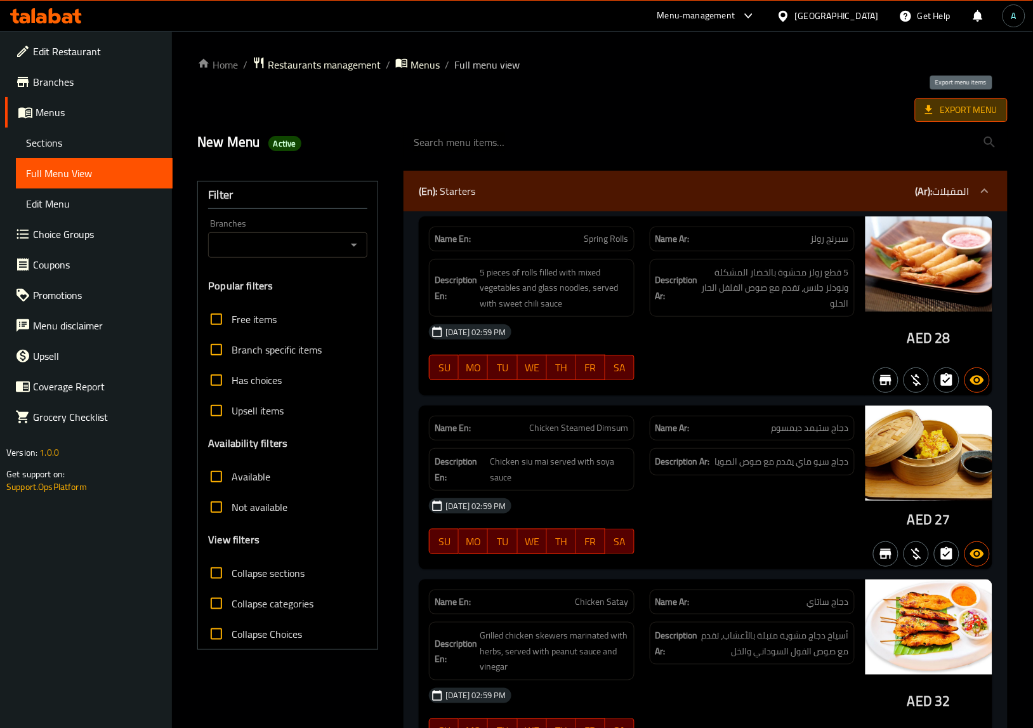
click at [976, 109] on span "Export Menu" at bounding box center [961, 110] width 72 height 16
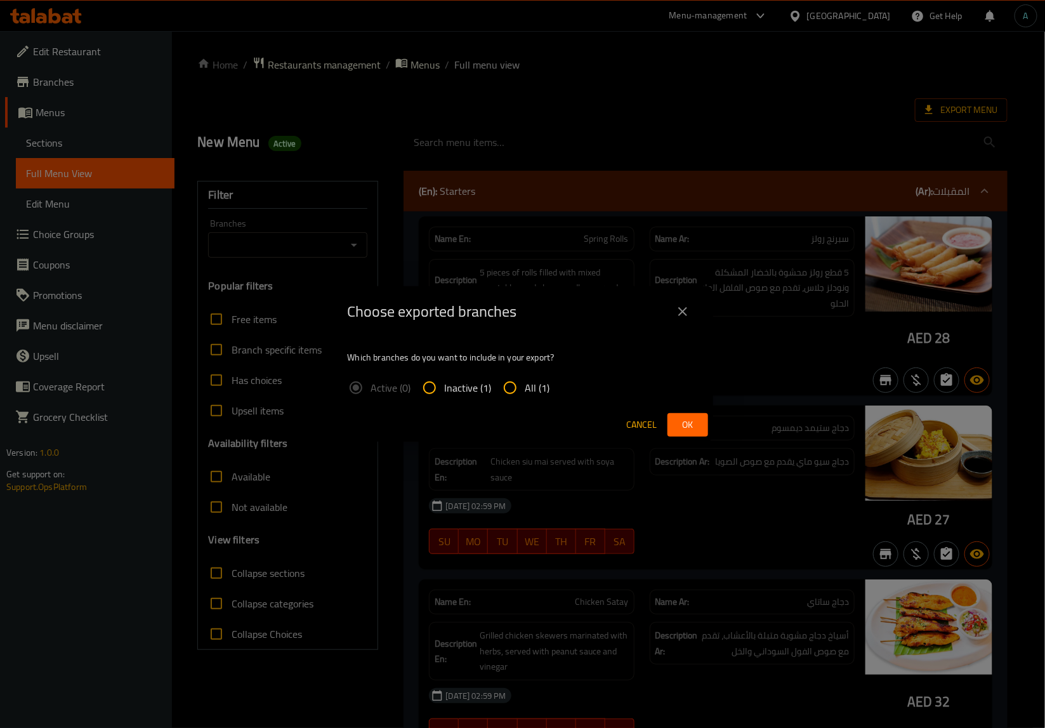
click at [537, 380] on span "All (1)" at bounding box center [538, 387] width 25 height 15
click at [526, 378] on input "All (1)" at bounding box center [510, 388] width 30 height 30
radio input "true"
click at [700, 433] on button "Ok" at bounding box center [688, 424] width 41 height 23
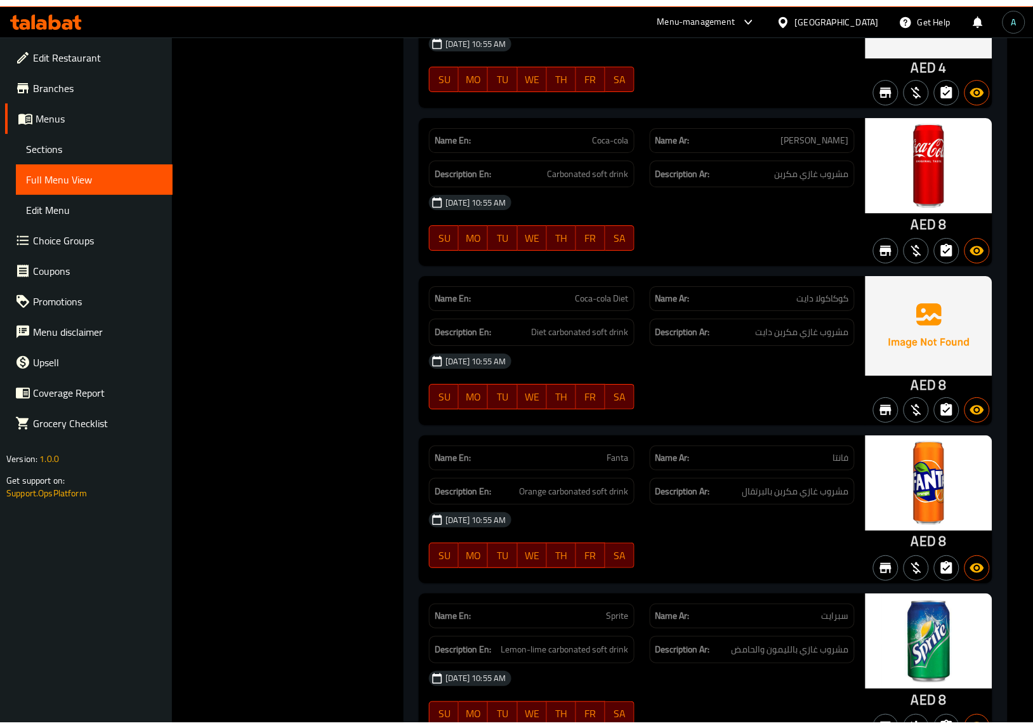
scroll to position [8060, 0]
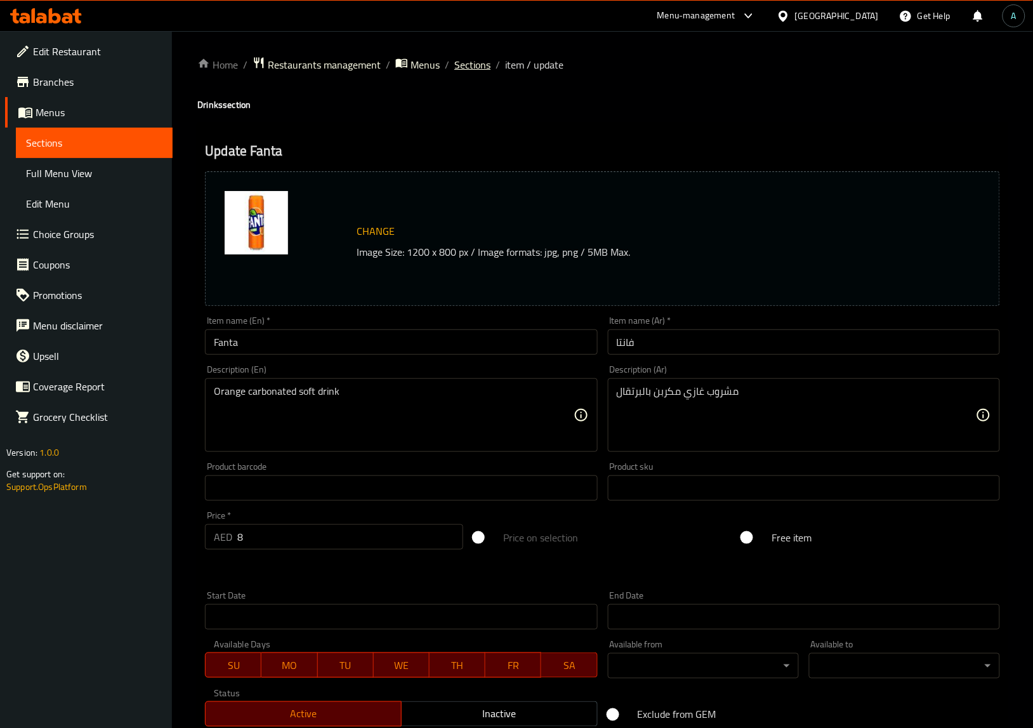
click at [463, 60] on span "Sections" at bounding box center [472, 64] width 36 height 15
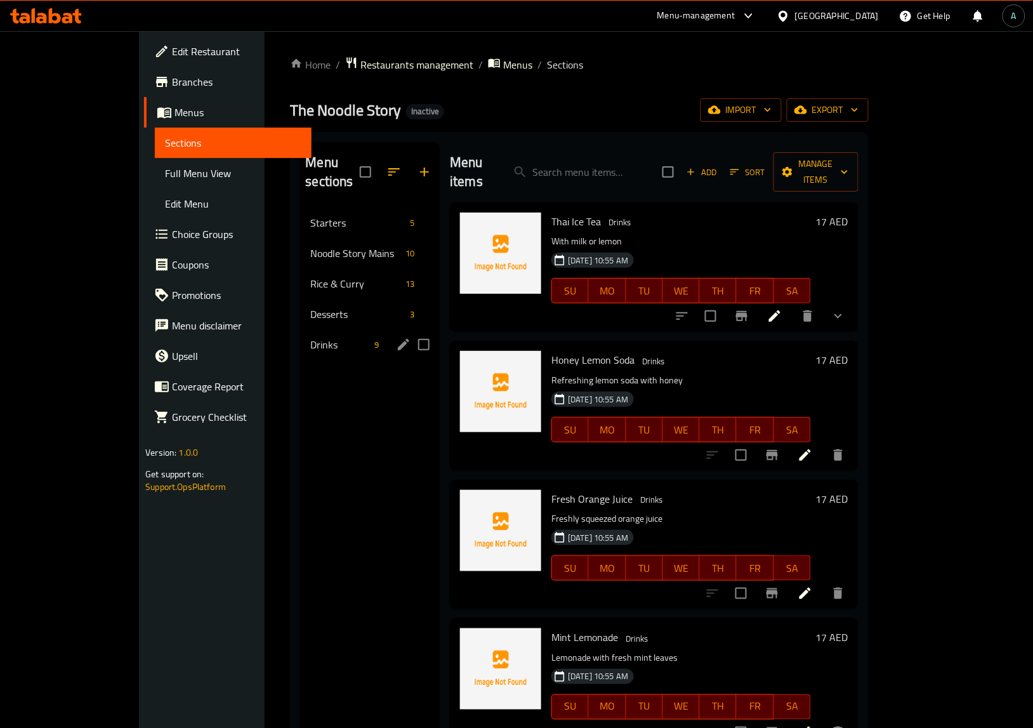
click at [300, 334] on div "Drinks 9" at bounding box center [370, 344] width 140 height 30
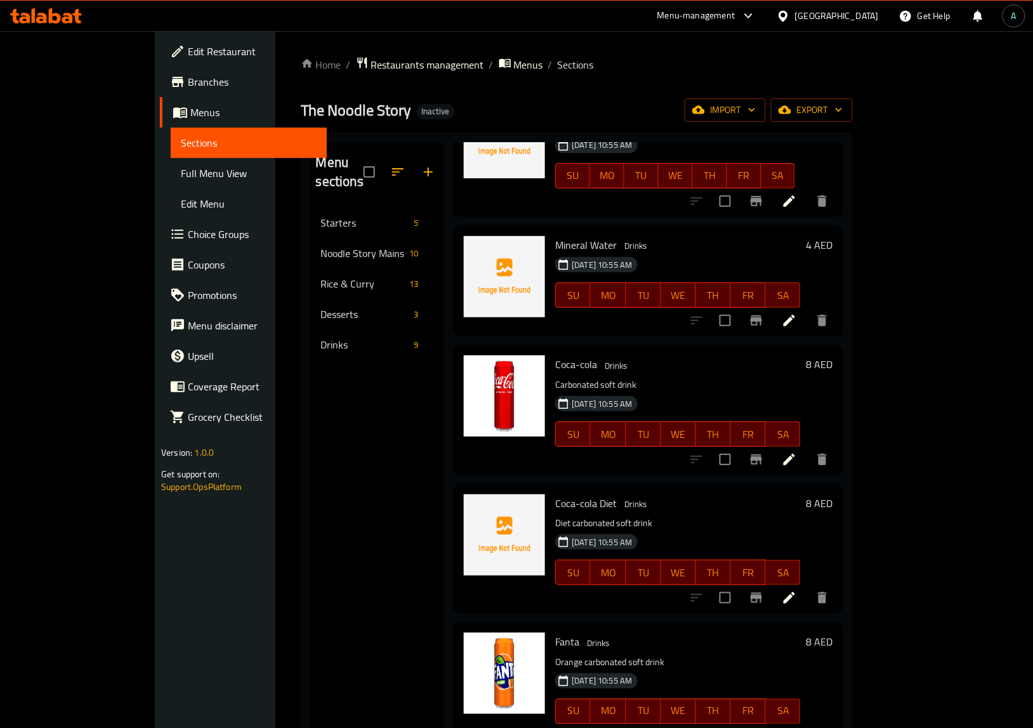
scroll to position [178, 0]
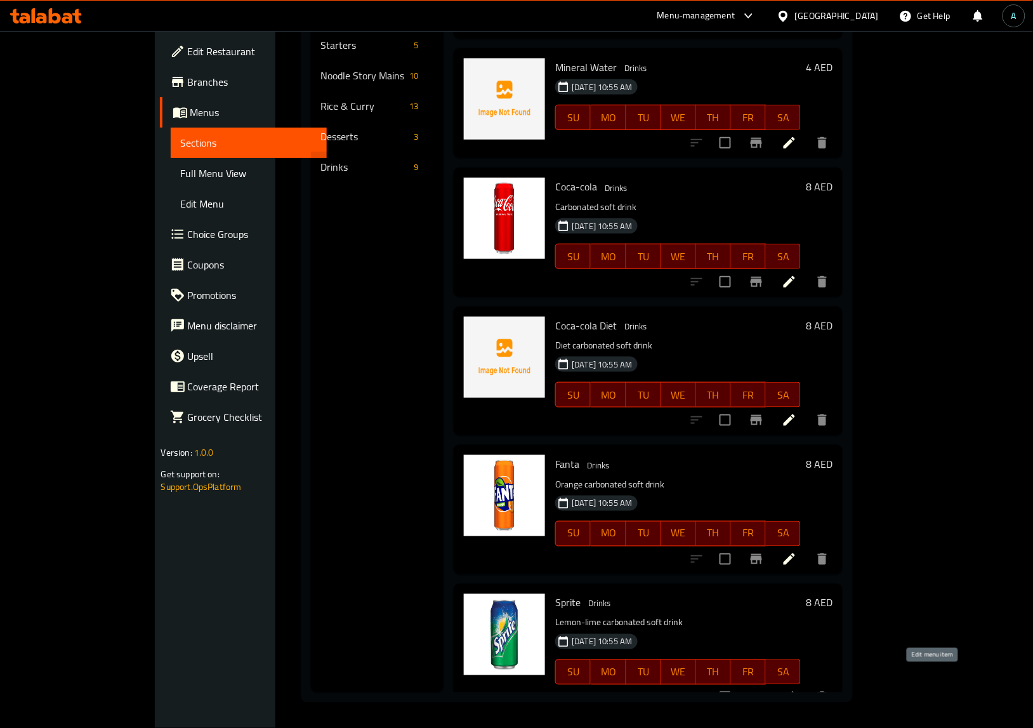
click at [797, 690] on icon at bounding box center [789, 697] width 15 height 15
